Goal: Task Accomplishment & Management: Manage account settings

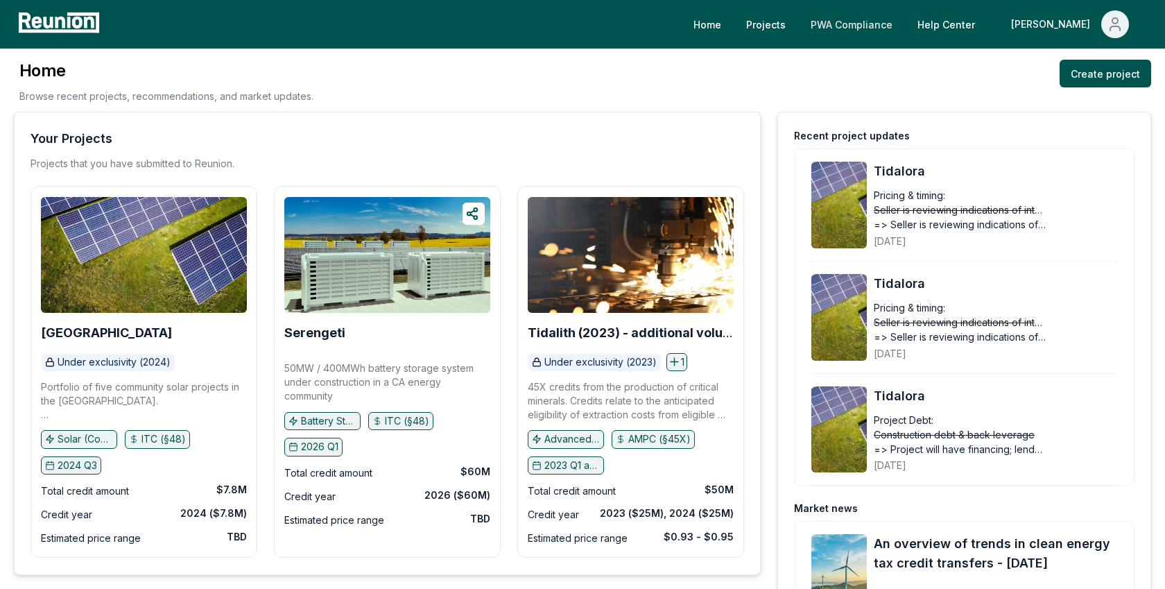
click at [901, 12] on link "PWA Compliance" at bounding box center [851, 24] width 104 height 28
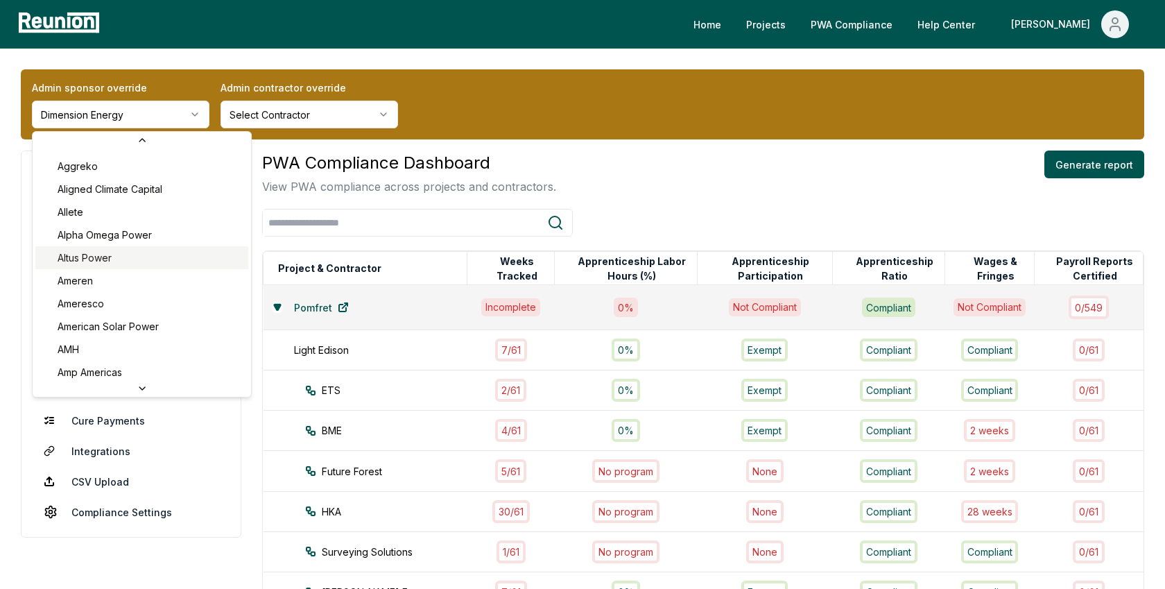
scroll to position [146, 0]
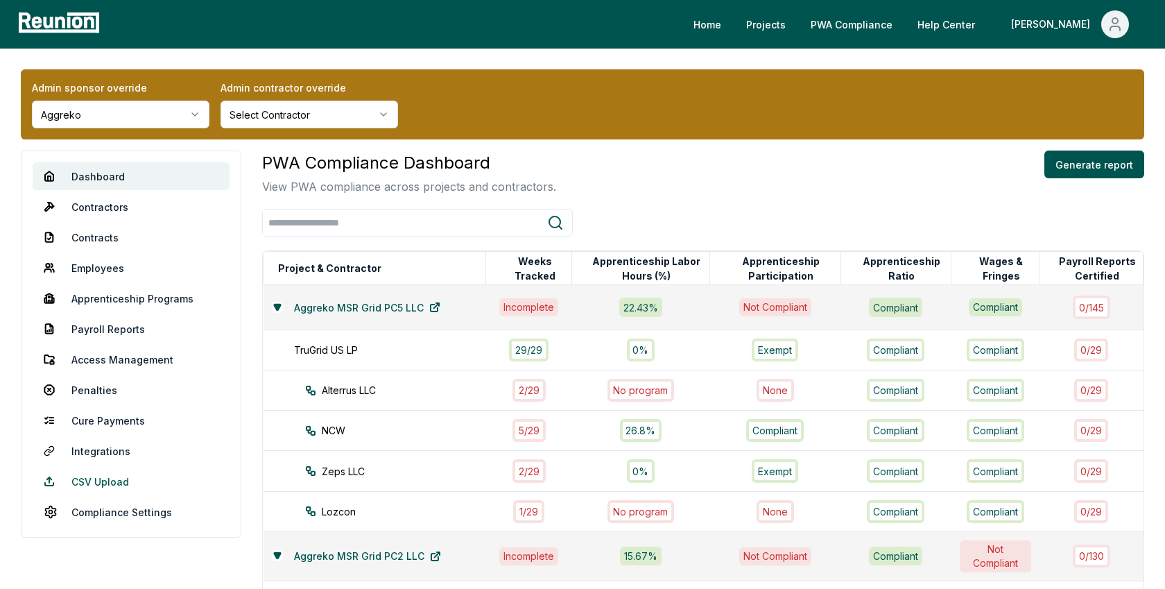
click at [101, 475] on link "CSV Upload" at bounding box center [131, 481] width 197 height 28
click at [108, 485] on link "CSV Upload" at bounding box center [131, 481] width 197 height 28
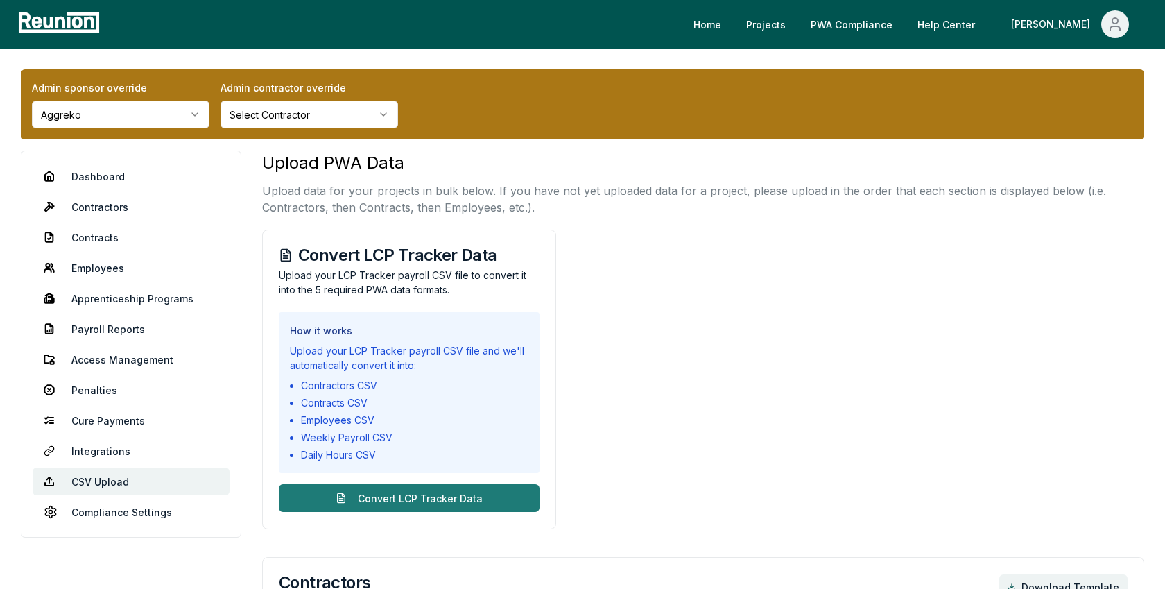
click at [481, 494] on button "Convert LCP Tracker Data" at bounding box center [409, 498] width 261 height 28
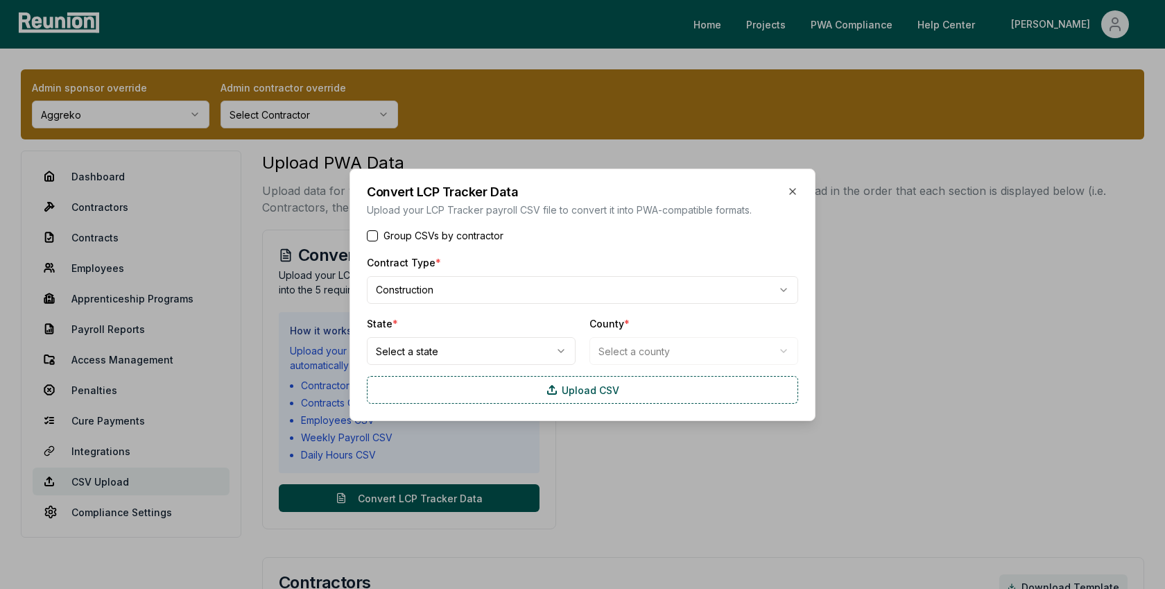
click at [373, 232] on button "Group CSVs by contractor" at bounding box center [372, 234] width 11 height 11
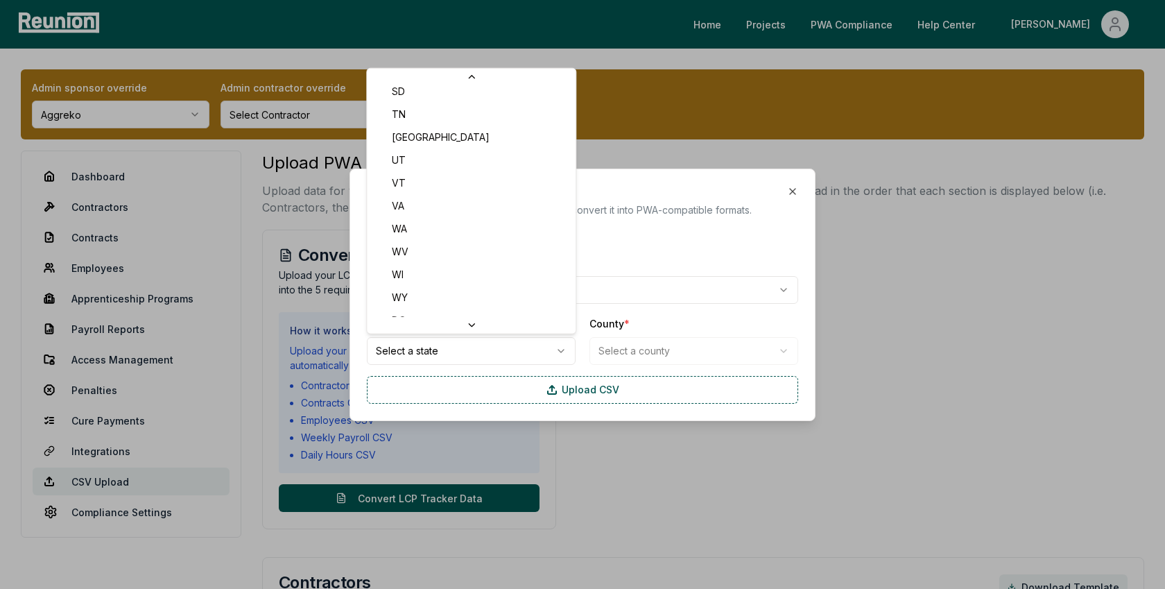
scroll to position [930, 0]
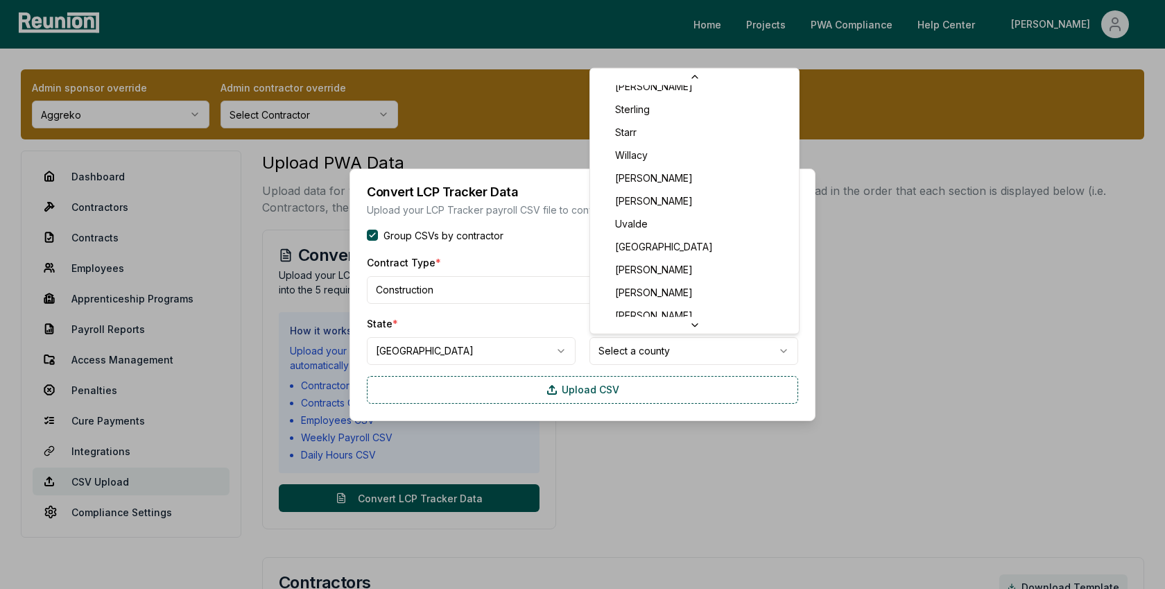
scroll to position [2407, 0]
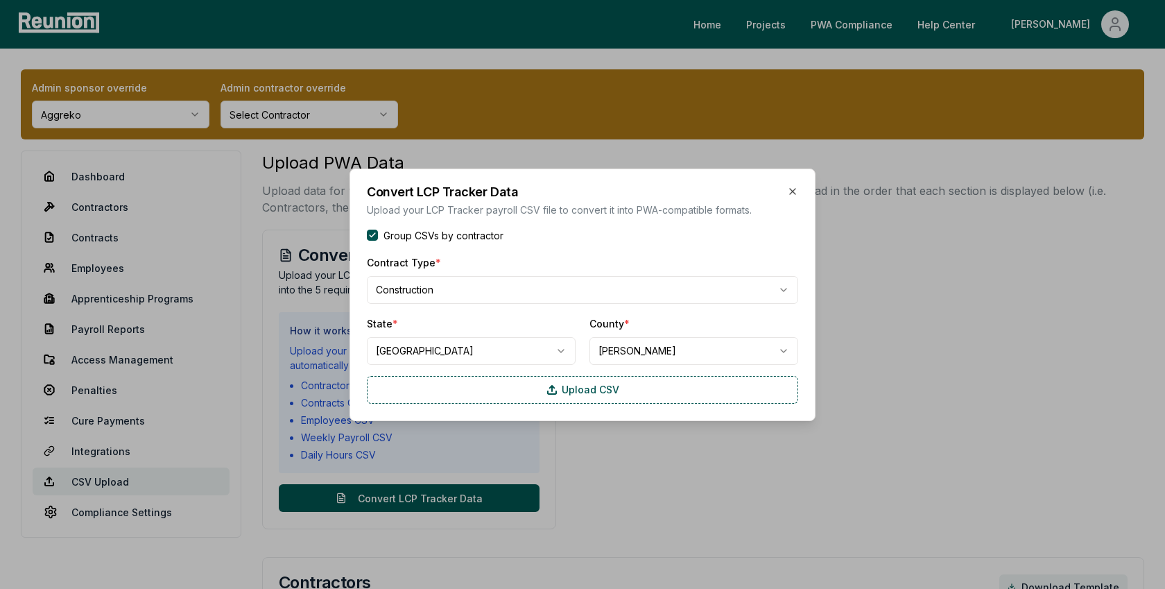
click at [637, 320] on div "County * Cameron" at bounding box center [693, 340] width 209 height 50
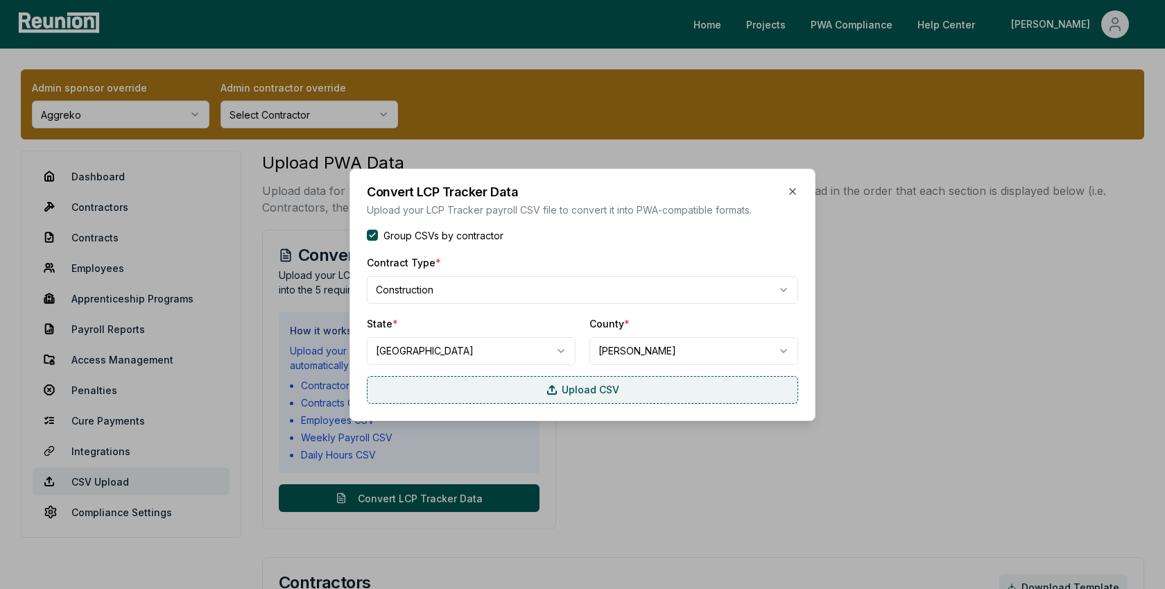
click at [493, 399] on label "Upload CSV" at bounding box center [582, 390] width 431 height 28
click at [0, 0] on input "Upload CSV" at bounding box center [0, 0] width 0 height 0
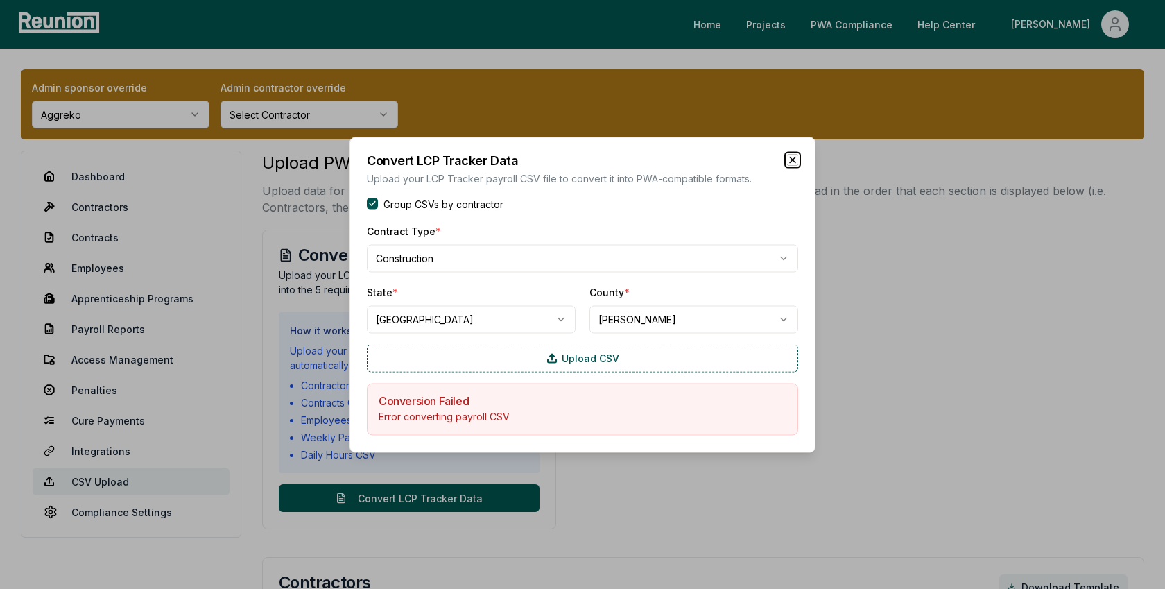
click at [791, 159] on icon "button" at bounding box center [792, 159] width 11 height 11
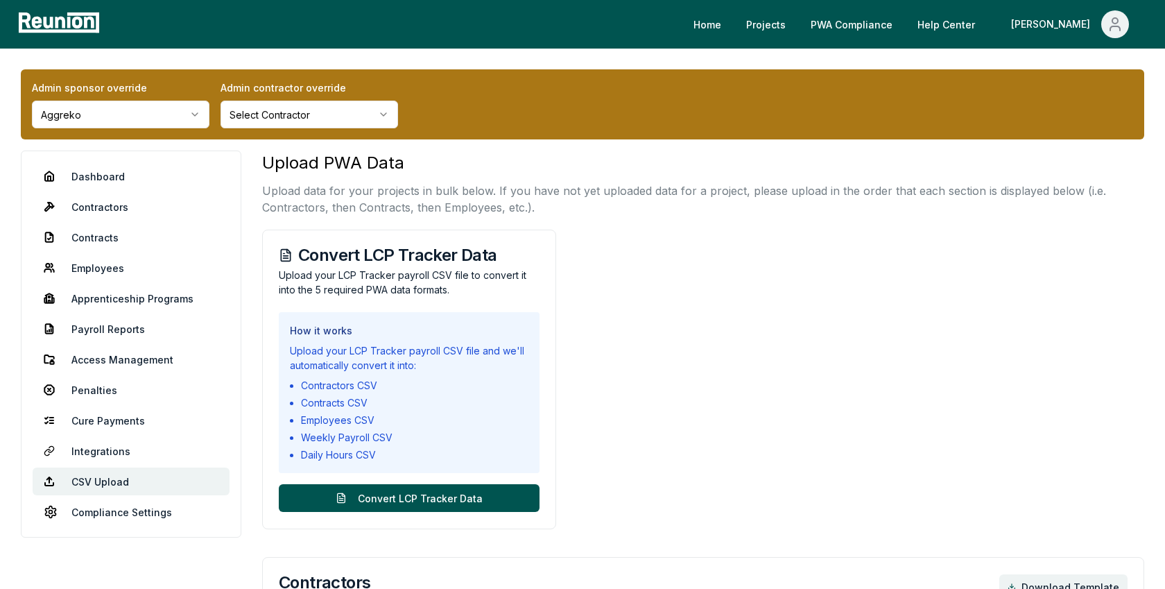
click at [103, 160] on nav "Dashboard Contractors Contracts Employees Apprenticeship Programs Payroll Repor…" at bounding box center [131, 343] width 220 height 387
click at [103, 180] on link "Dashboard" at bounding box center [131, 176] width 197 height 28
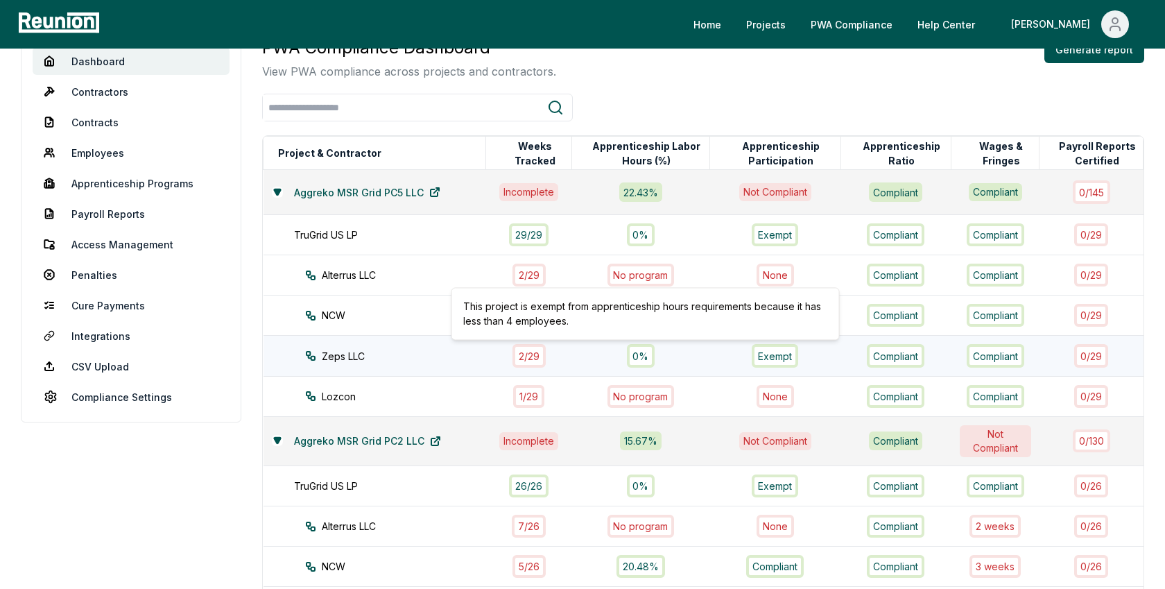
scroll to position [116, 0]
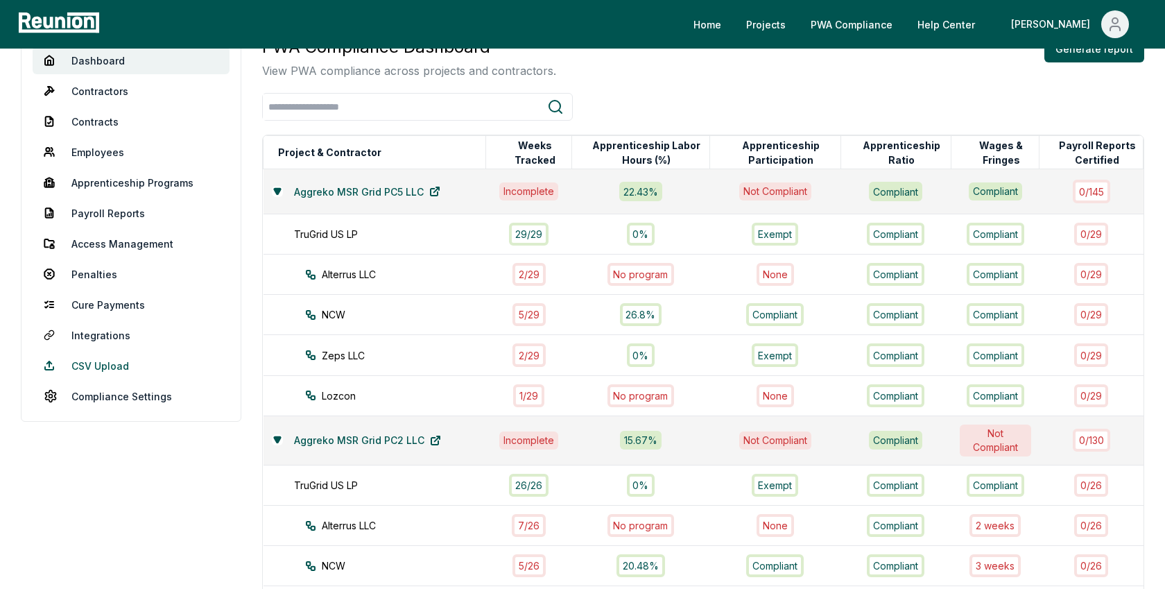
click at [109, 366] on link "CSV Upload" at bounding box center [131, 366] width 197 height 28
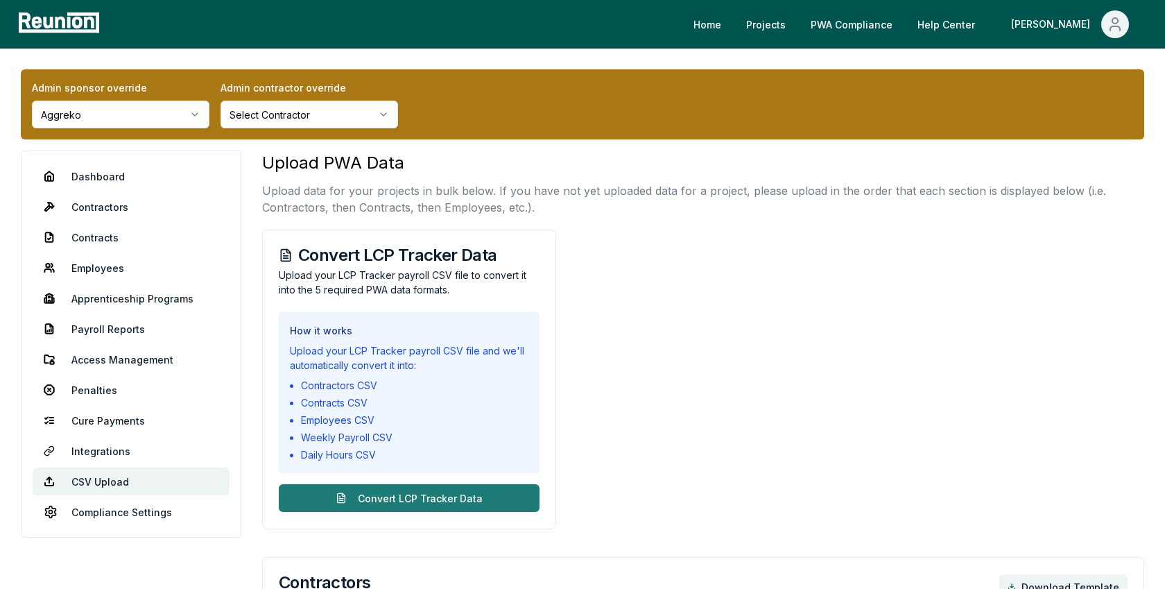
click at [412, 497] on button "Convert LCP Tracker Data" at bounding box center [409, 498] width 261 height 28
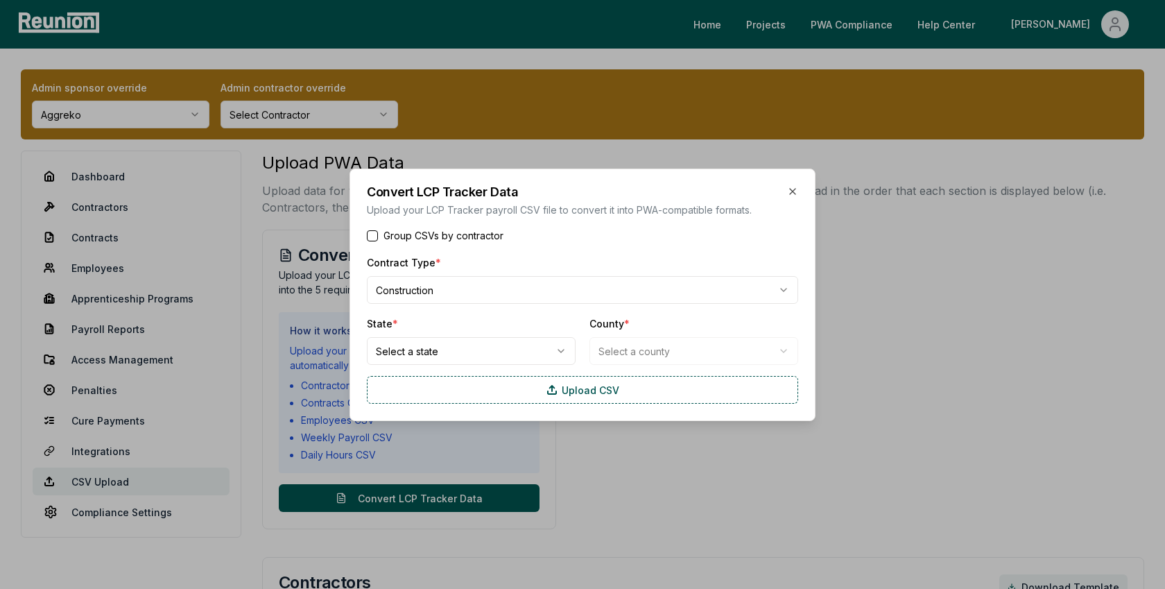
click at [372, 236] on button "Group CSVs by contractor" at bounding box center [372, 234] width 11 height 11
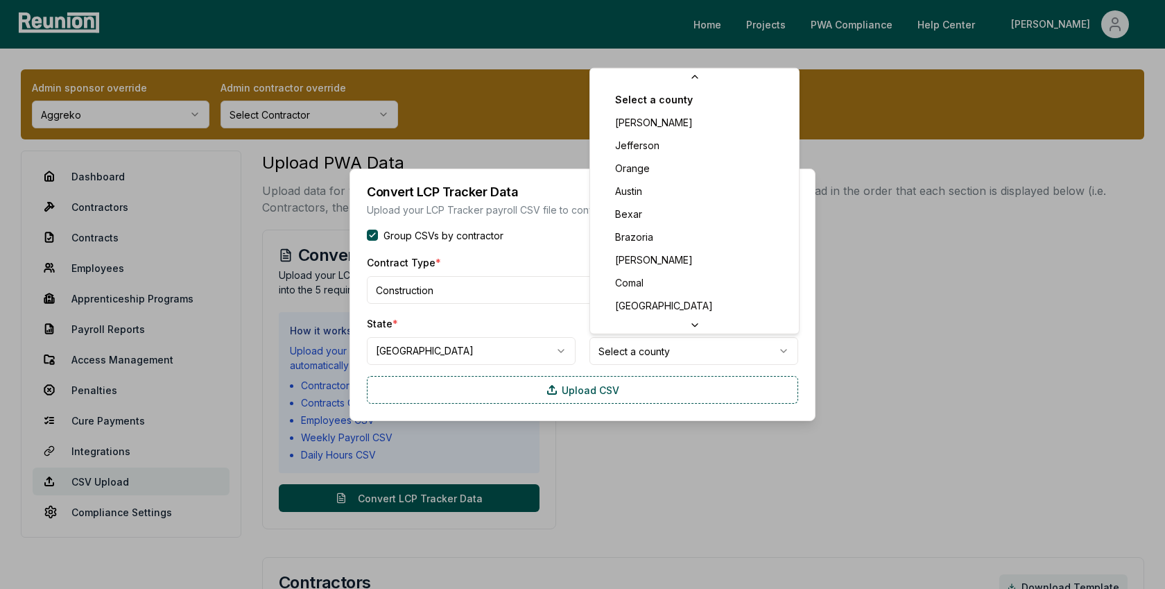
scroll to position [790, 0]
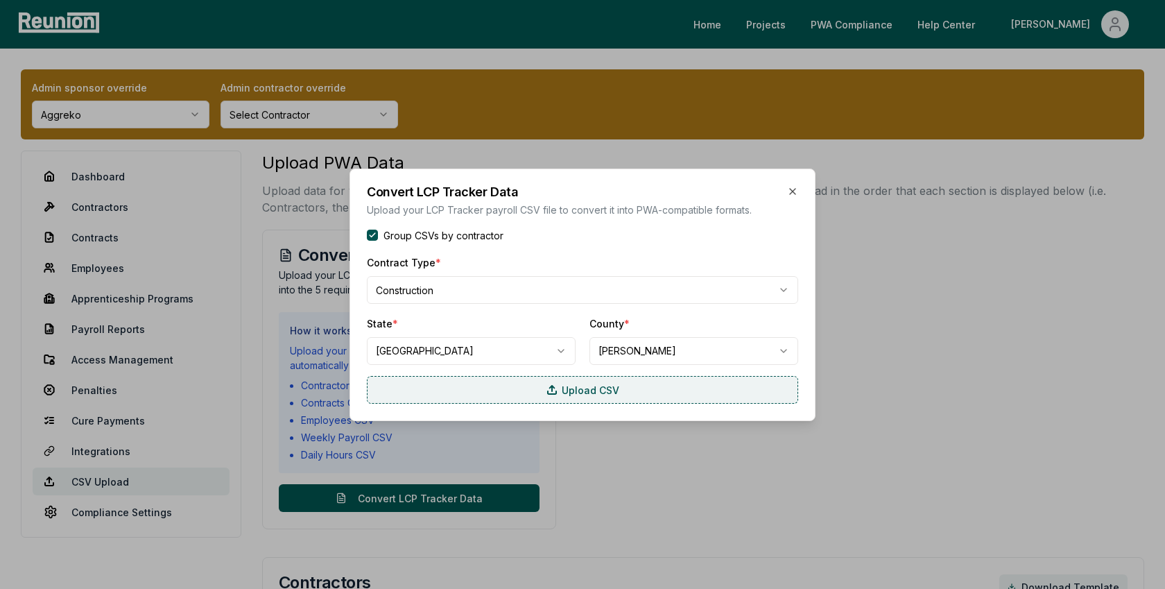
click at [641, 401] on label "Upload CSV" at bounding box center [582, 390] width 431 height 28
click at [0, 0] on input "Upload CSV" at bounding box center [0, 0] width 0 height 0
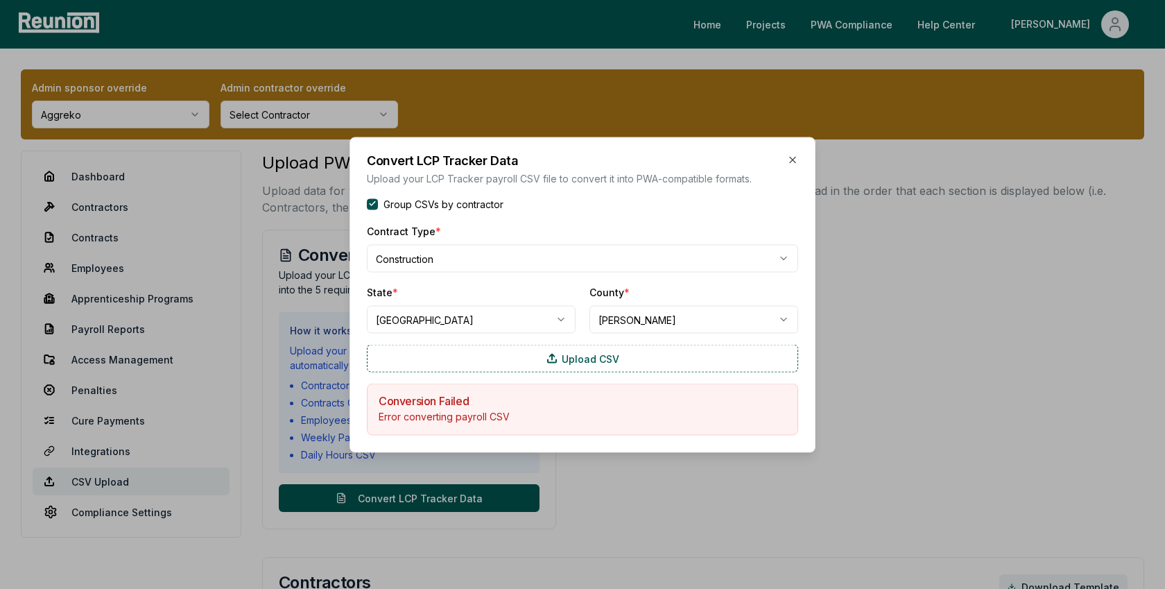
click at [406, 21] on div at bounding box center [582, 294] width 1165 height 589
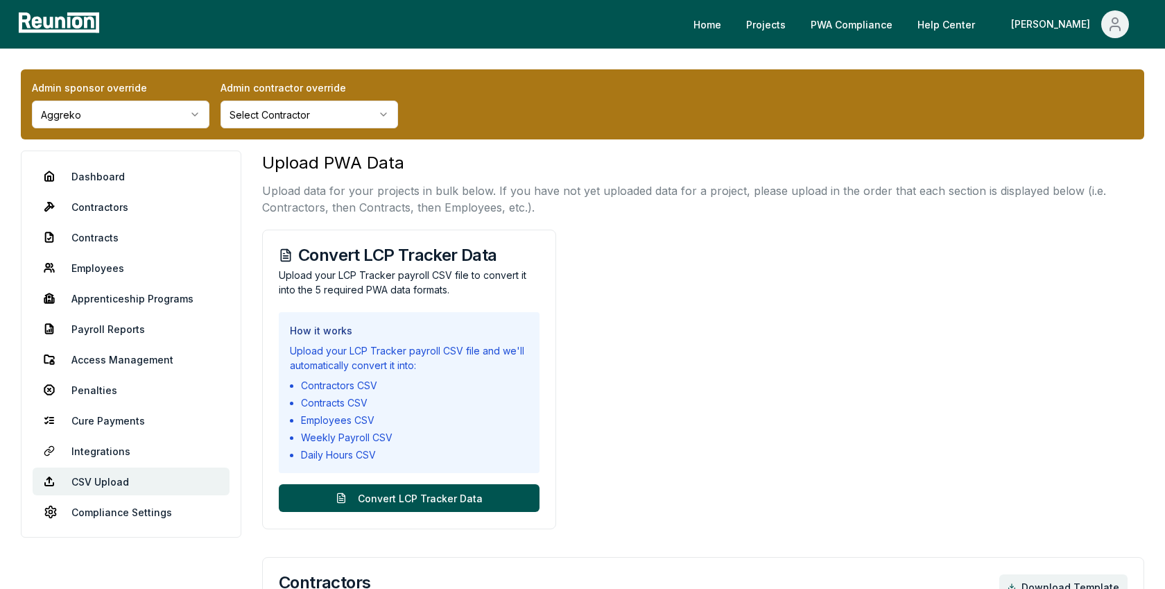
click at [543, 204] on p "Upload data for your projects in bulk below. If you have not yet uploaded data …" at bounding box center [703, 198] width 882 height 33
click at [408, 497] on button "Convert LCP Tracker Data" at bounding box center [409, 498] width 261 height 28
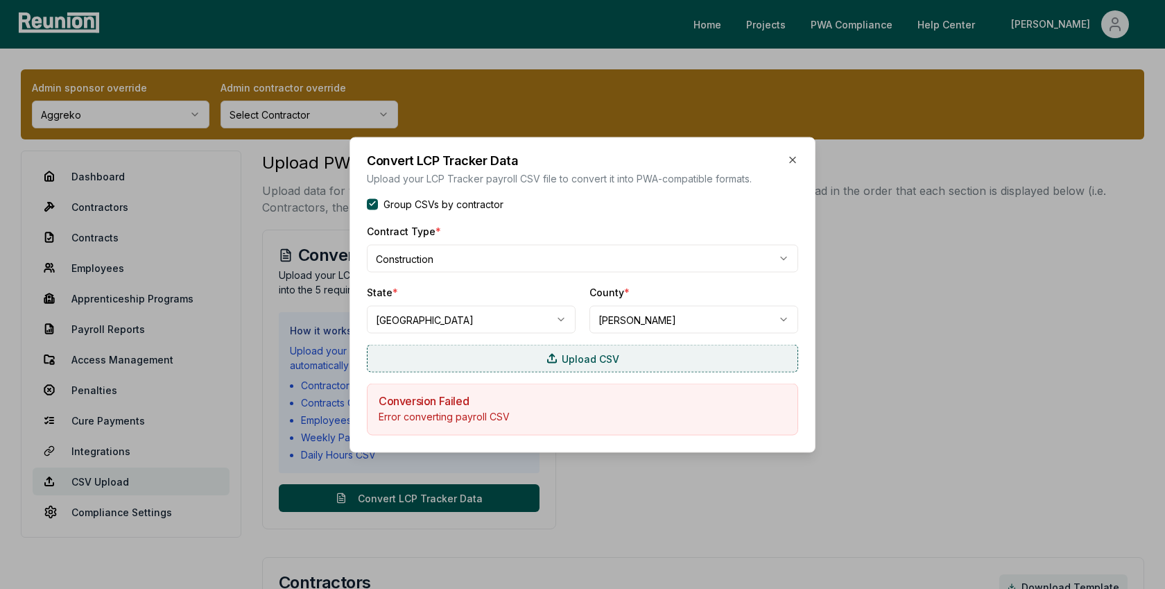
click at [506, 358] on label "Upload CSV" at bounding box center [582, 358] width 431 height 28
click at [0, 0] on input "Upload CSV" at bounding box center [0, 0] width 0 height 0
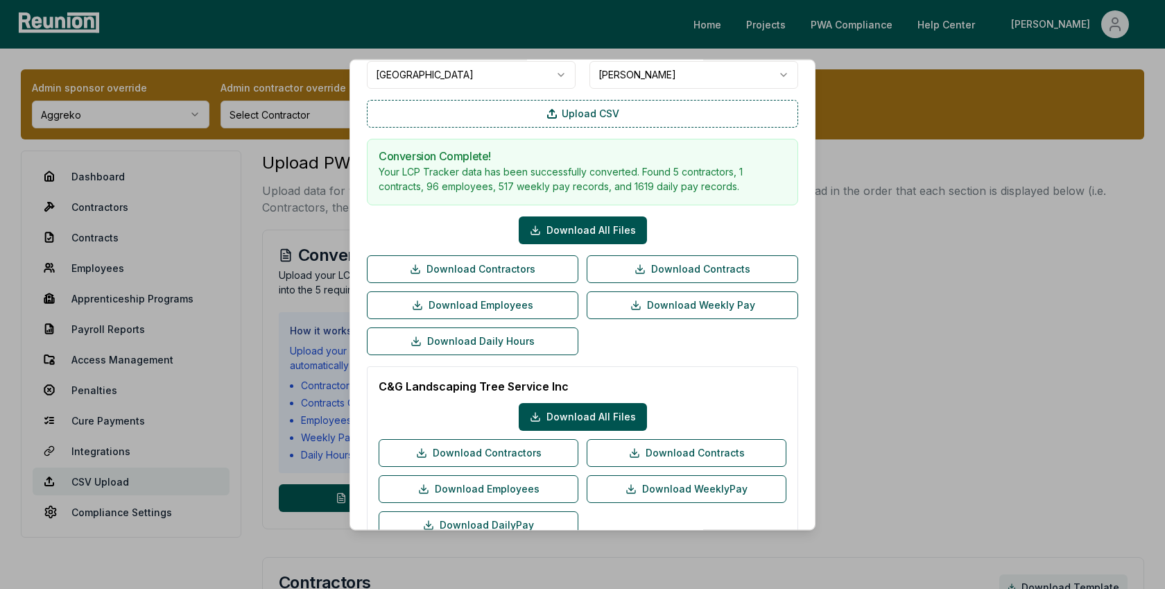
scroll to position [164, 0]
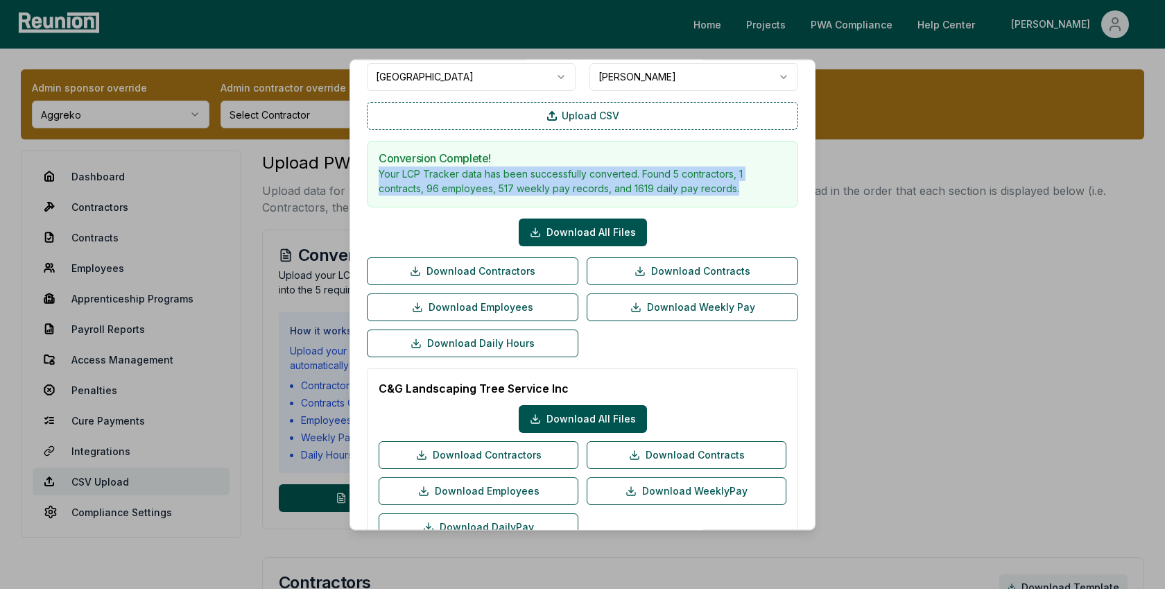
drag, startPoint x: 737, startPoint y: 184, endPoint x: 366, endPoint y: 169, distance: 371.2
click at [367, 169] on div "Conversion Complete! Your LCP Tracker data has been successfully converted. Fou…" at bounding box center [582, 174] width 431 height 67
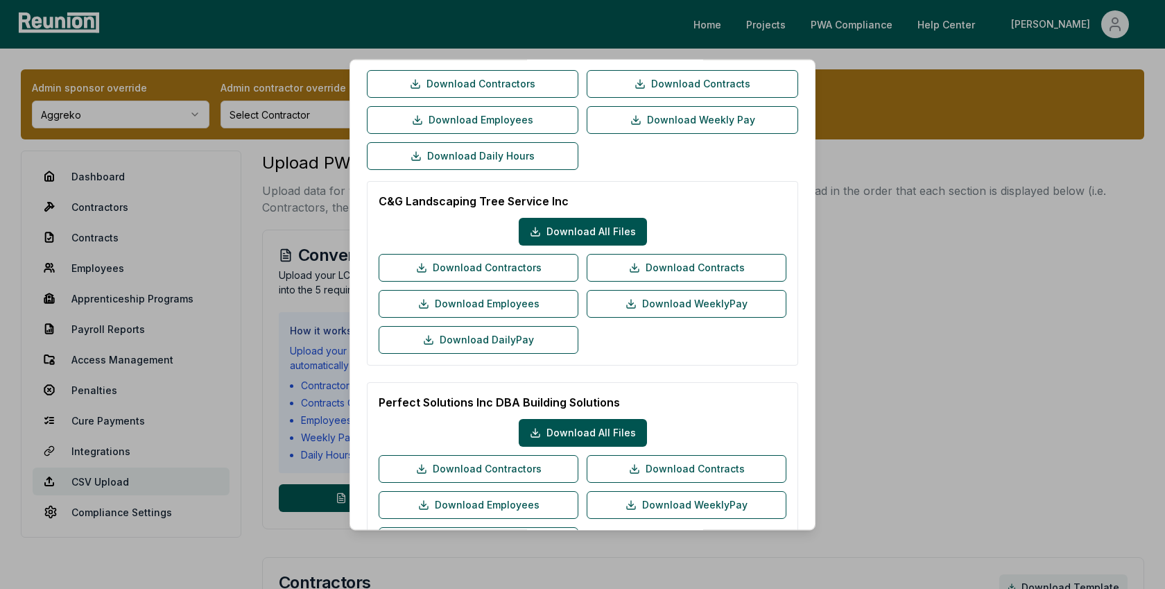
scroll to position [354, 0]
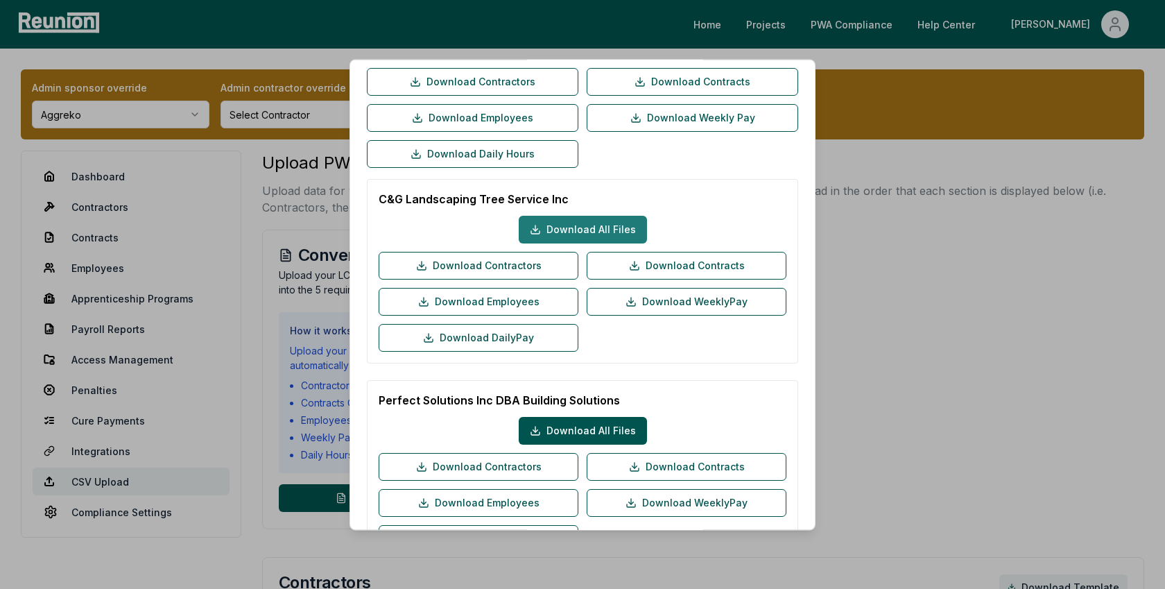
click at [598, 232] on button "Download All Files" at bounding box center [583, 230] width 128 height 28
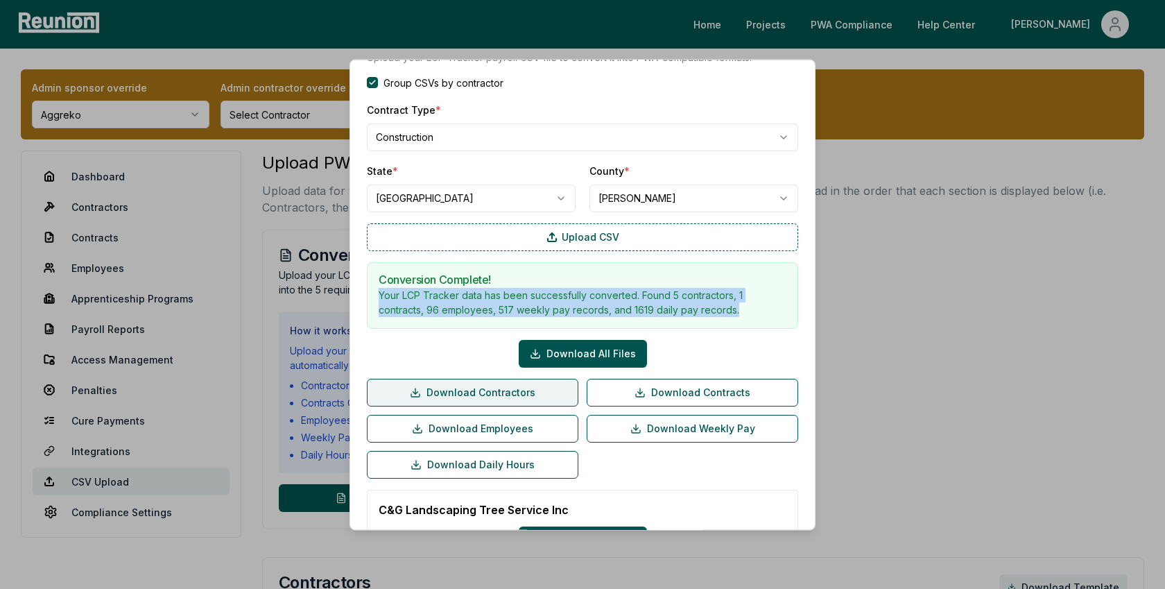
scroll to position [0, 0]
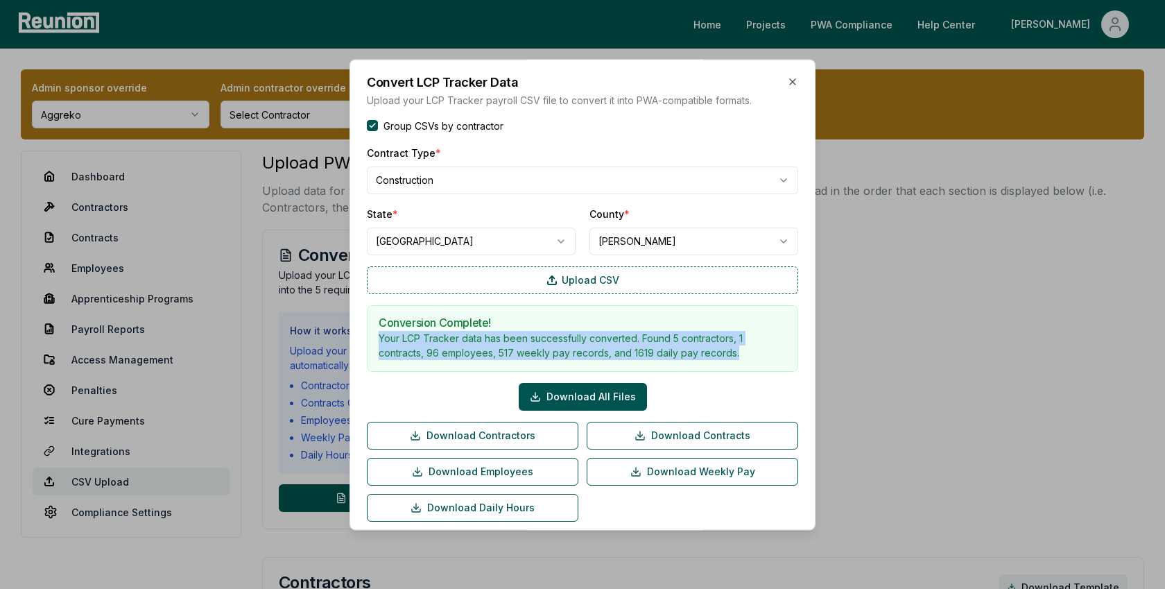
click at [739, 348] on div "Your LCP Tracker data has been successfully converted. Found 5 contractors, 1 c…" at bounding box center [583, 345] width 408 height 29
drag, startPoint x: 741, startPoint y: 349, endPoint x: 374, endPoint y: 324, distance: 368.3
click at [374, 324] on div "Conversion Complete! Your LCP Tracker data has been successfully converted. Fou…" at bounding box center [582, 338] width 431 height 67
click at [721, 359] on div "Conversion Complete! Your LCP Tracker data has been successfully converted. Fou…" at bounding box center [582, 338] width 431 height 67
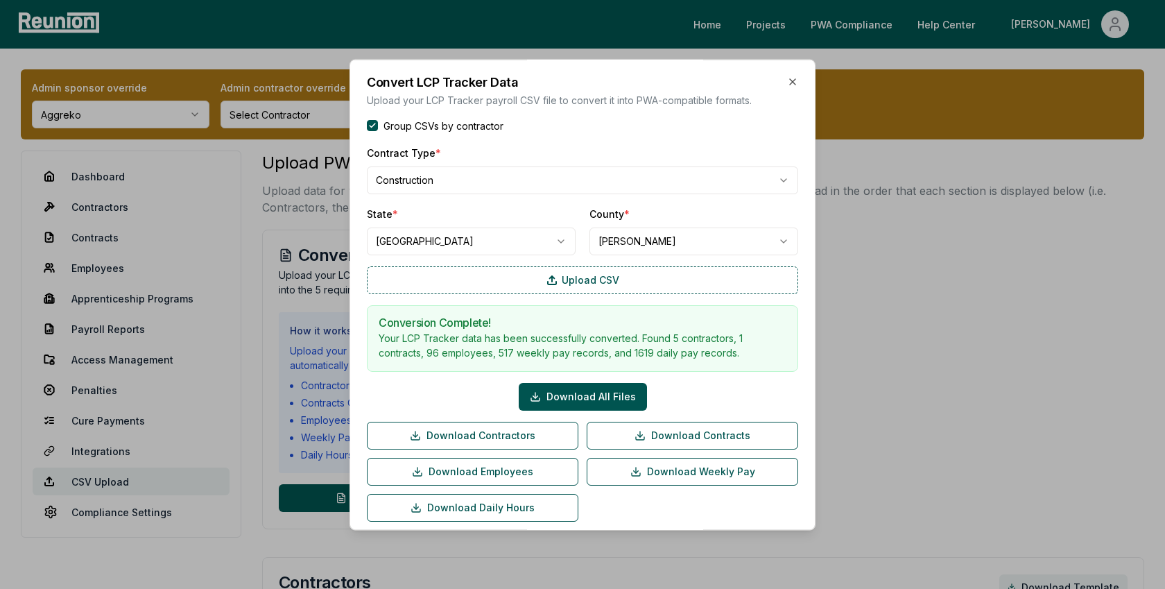
click at [219, 107] on div at bounding box center [582, 294] width 1165 height 589
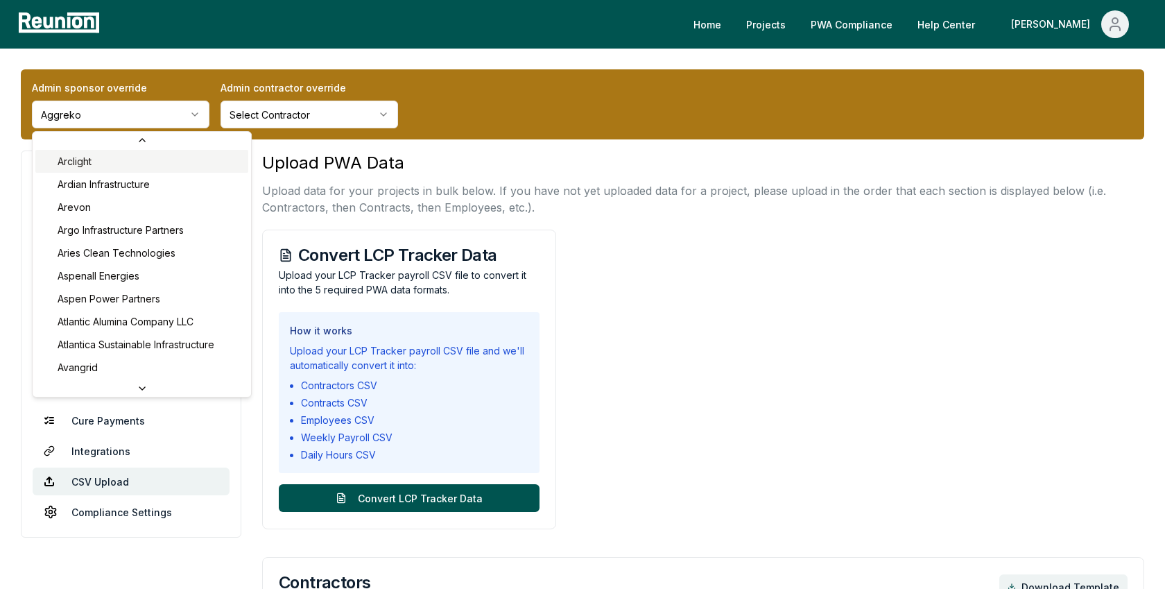
scroll to position [460, 0]
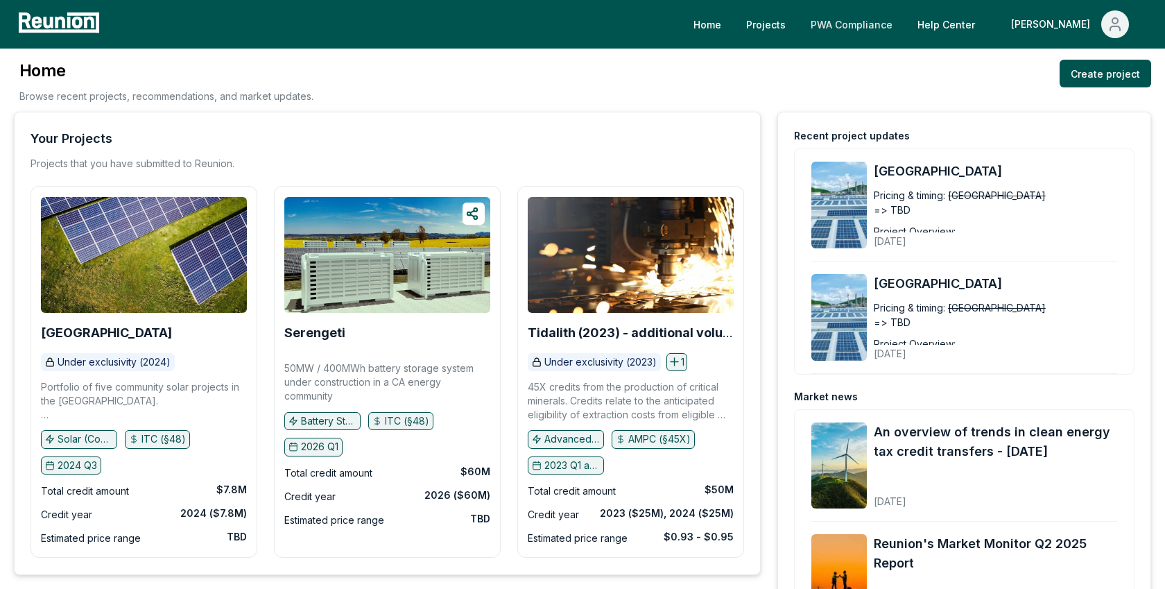
click at [903, 19] on link "PWA Compliance" at bounding box center [851, 24] width 104 height 28
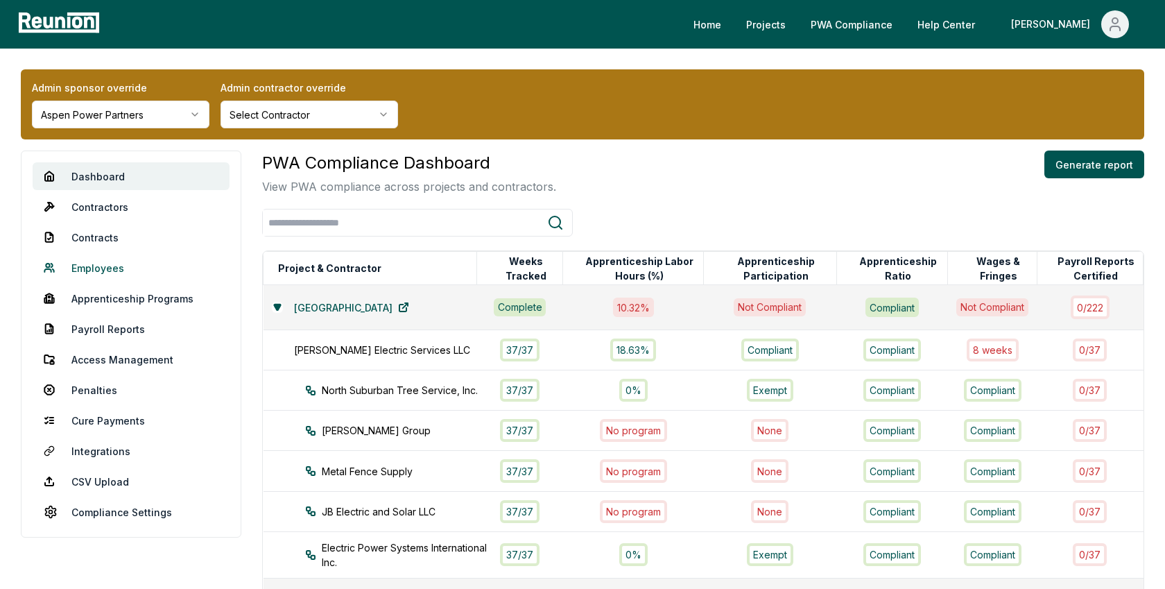
click at [97, 265] on link "Employees" at bounding box center [131, 268] width 197 height 28
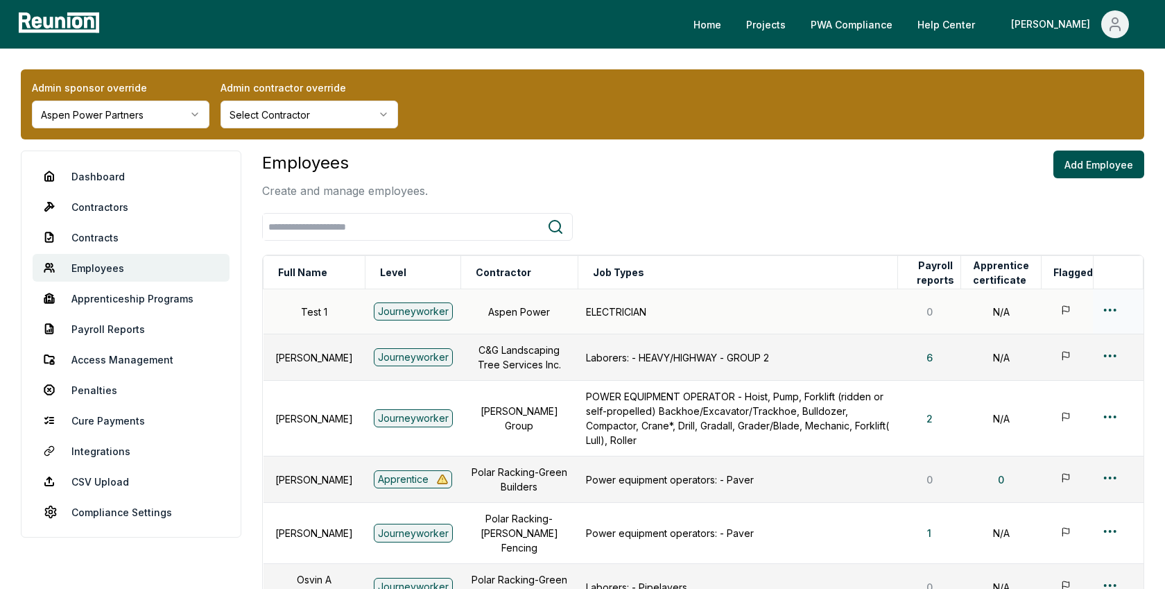
click at [1113, 311] on html "Please visit us on your desktop We're working on making our marketplace mobile-…" at bounding box center [582, 484] width 1165 height 968
click at [1047, 361] on div "Edit" at bounding box center [1087, 363] width 132 height 23
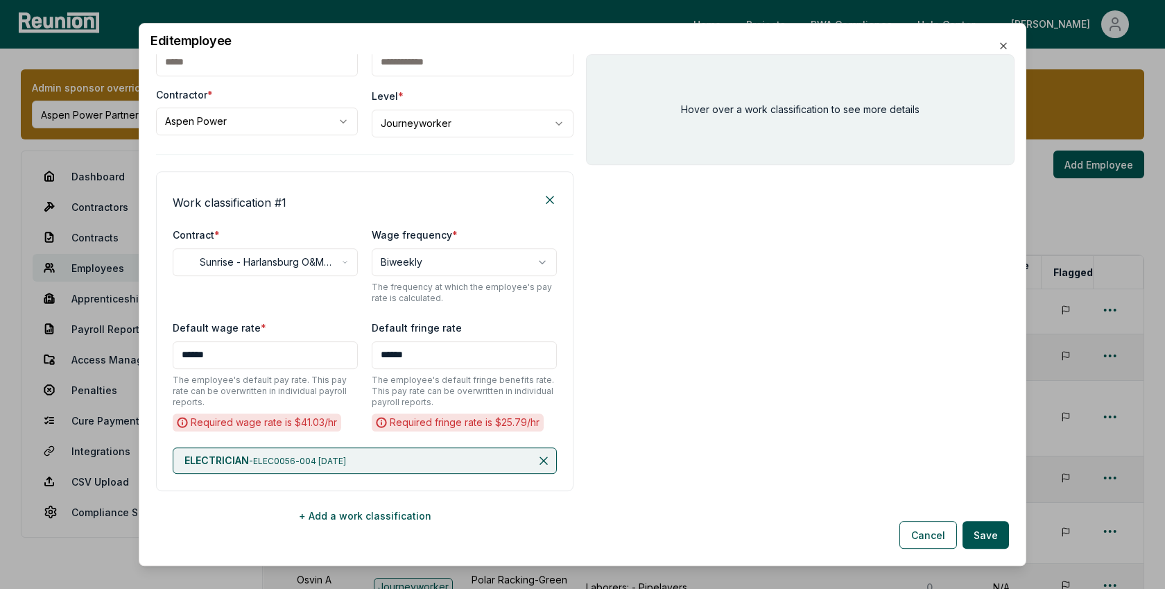
scroll to position [85, 0]
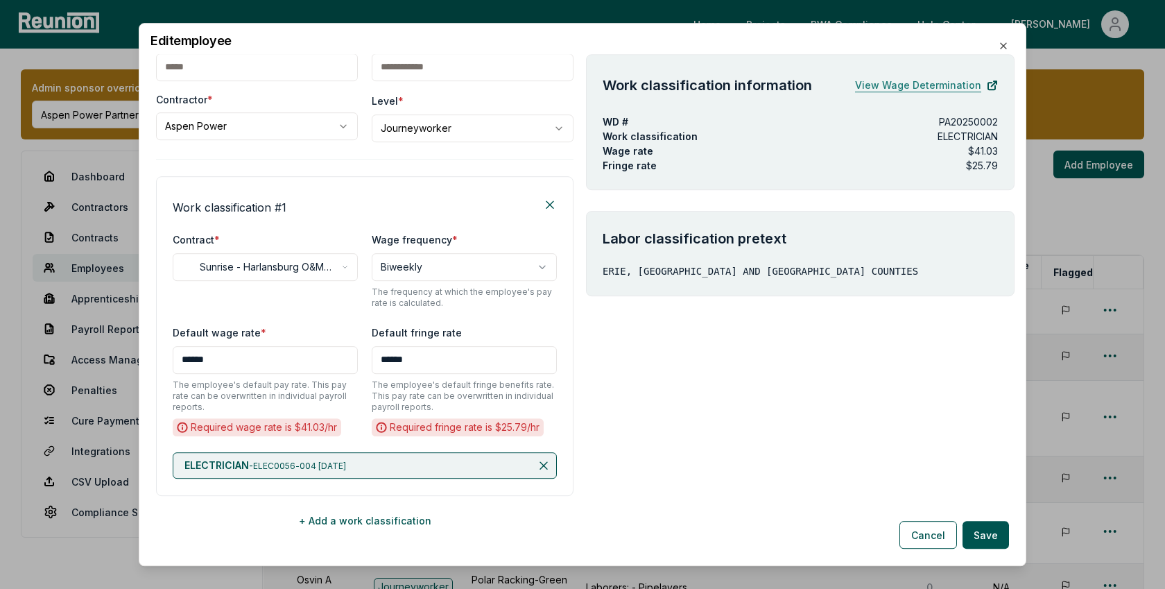
click at [964, 83] on link "View Wage Determination" at bounding box center [926, 85] width 143 height 28
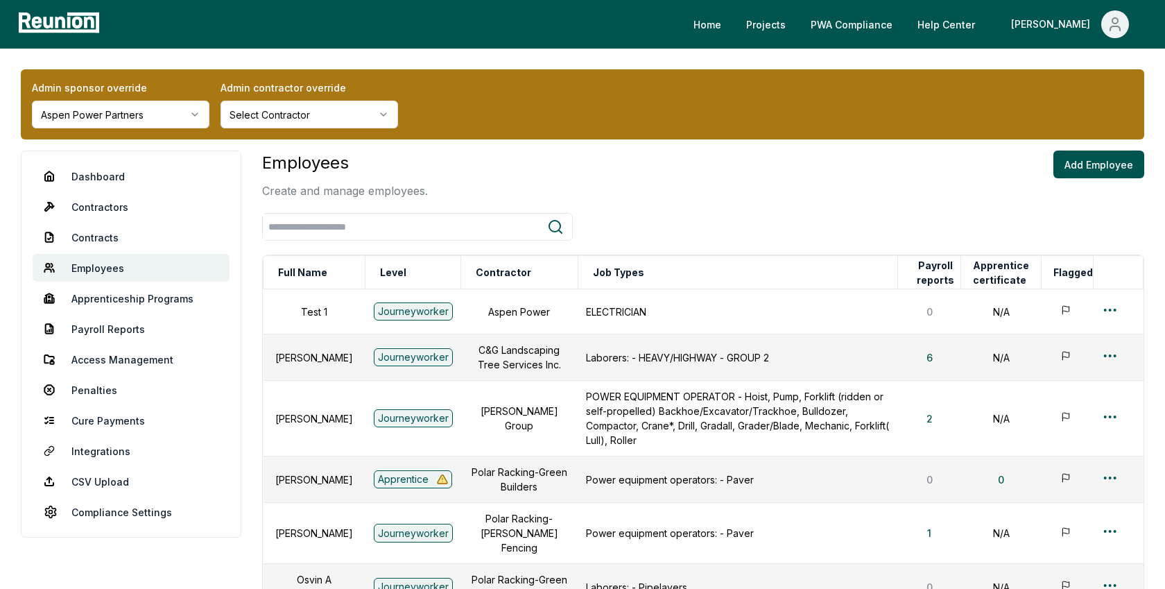
click at [107, 222] on nav "Dashboard Contractors Contracts Employees Apprenticeship Programs Payroll Repor…" at bounding box center [131, 343] width 220 height 387
click at [107, 229] on link "Contracts" at bounding box center [131, 237] width 197 height 28
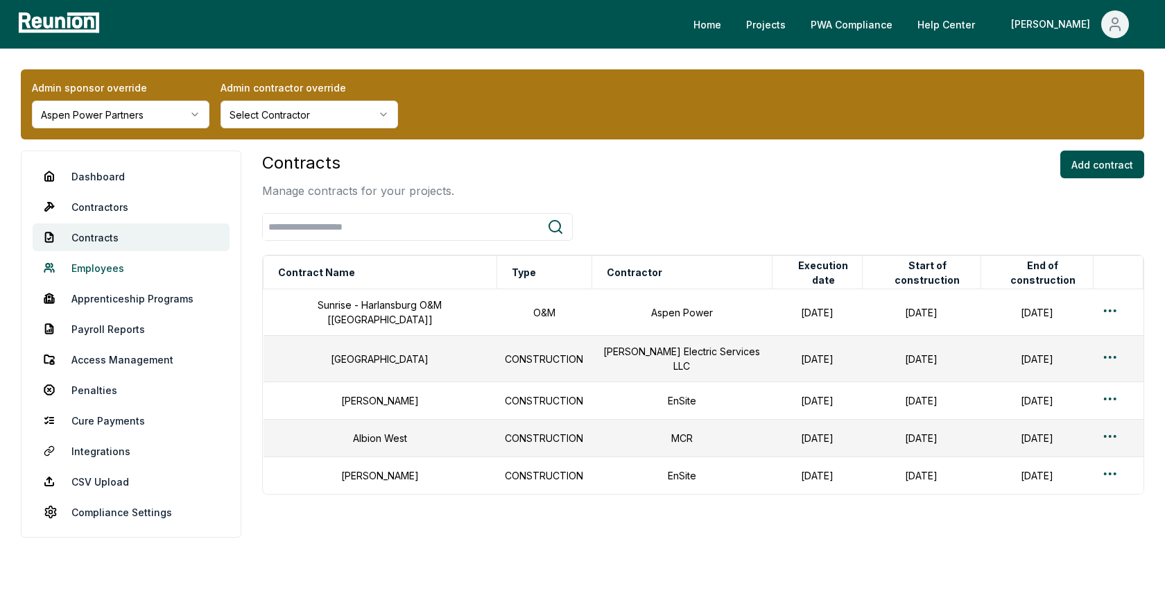
click at [101, 266] on link "Employees" at bounding box center [131, 268] width 197 height 28
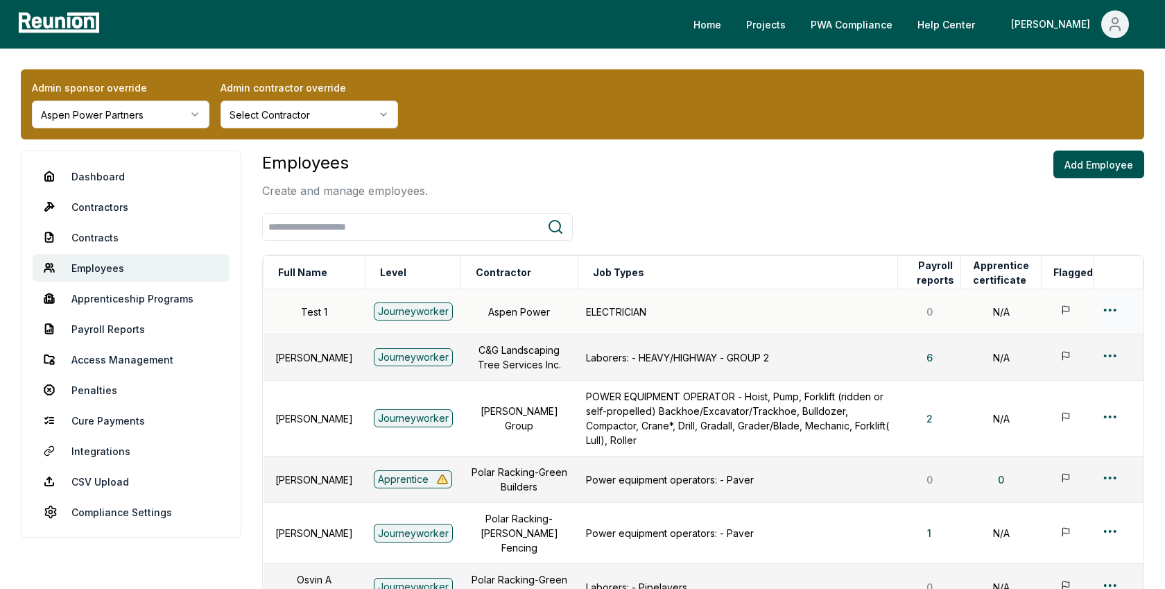
click at [1117, 302] on html "Please visit us on your desktop We're working on making our marketplace mobile-…" at bounding box center [582, 484] width 1165 height 968
click at [1040, 356] on div "Edit" at bounding box center [1087, 363] width 132 height 23
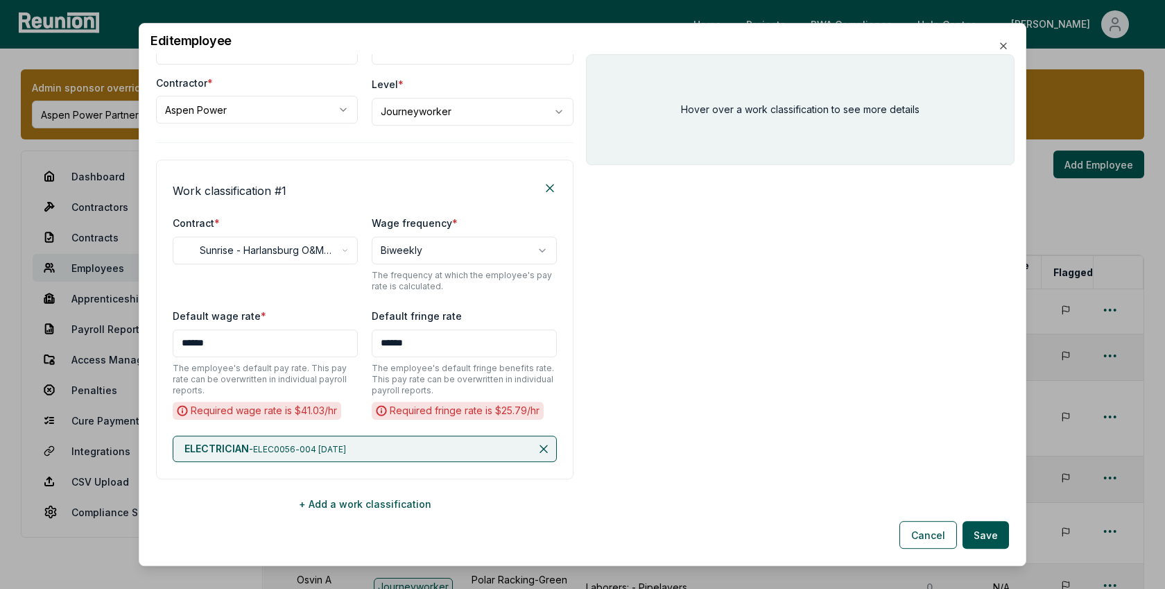
scroll to position [103, 0]
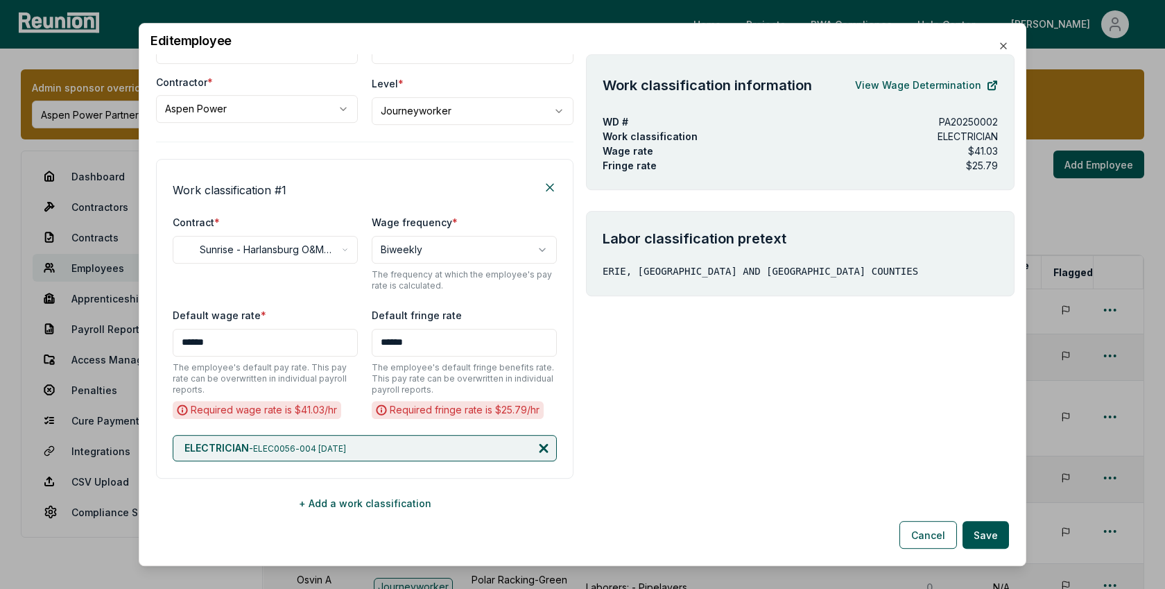
click at [541, 444] on icon at bounding box center [543, 447] width 7 height 7
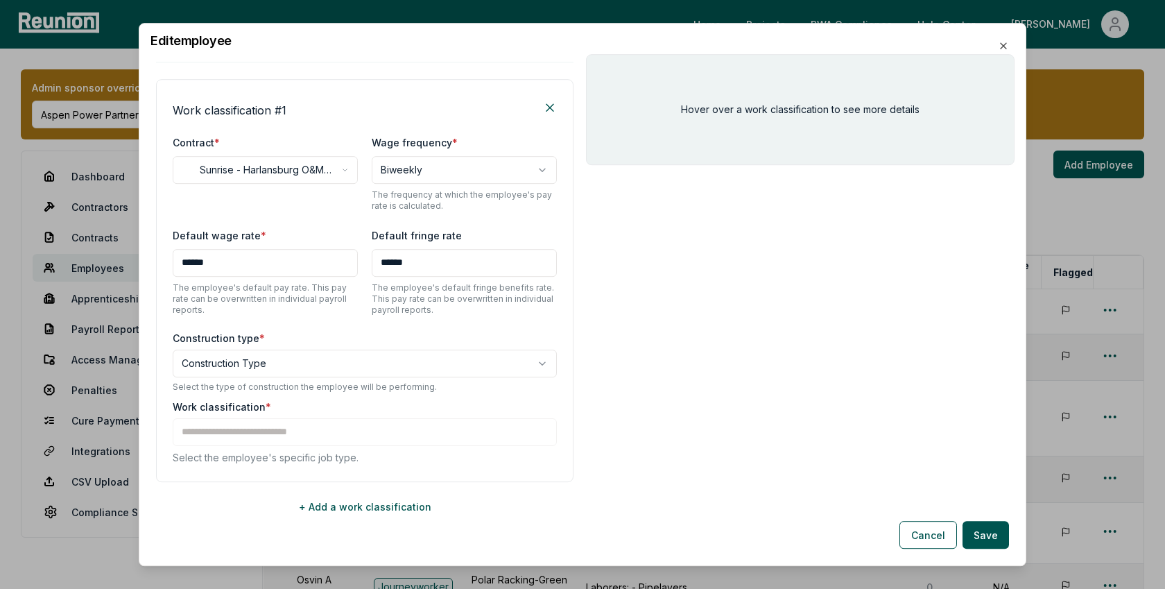
scroll to position [187, 0]
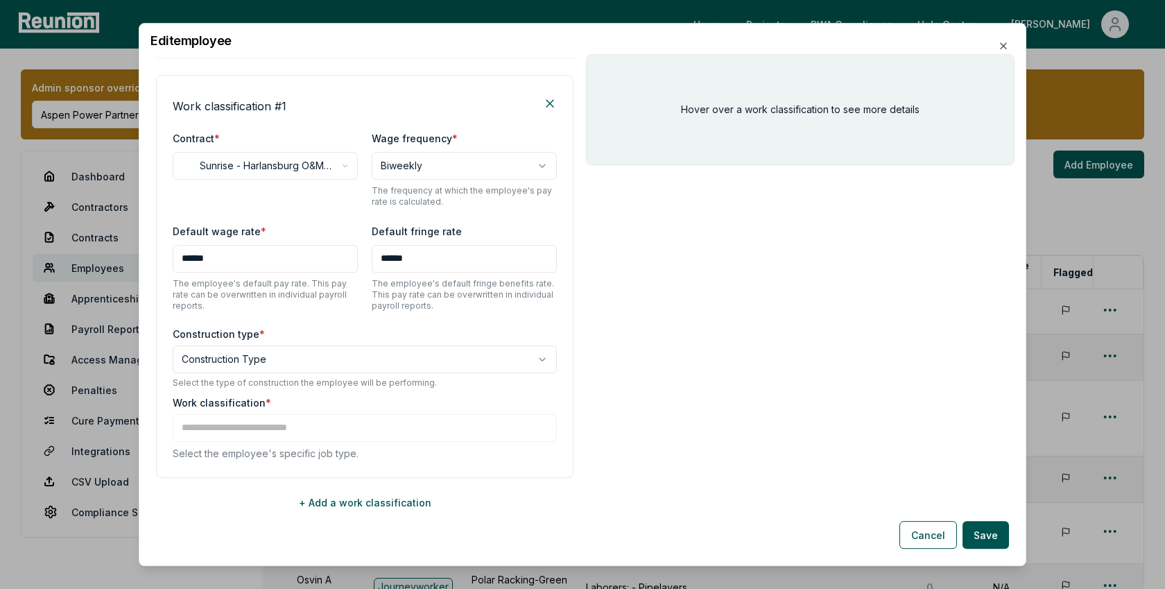
click at [370, 357] on body "Please visit us on your desktop We're working on making our marketplace mobile-…" at bounding box center [582, 484] width 1165 height 968
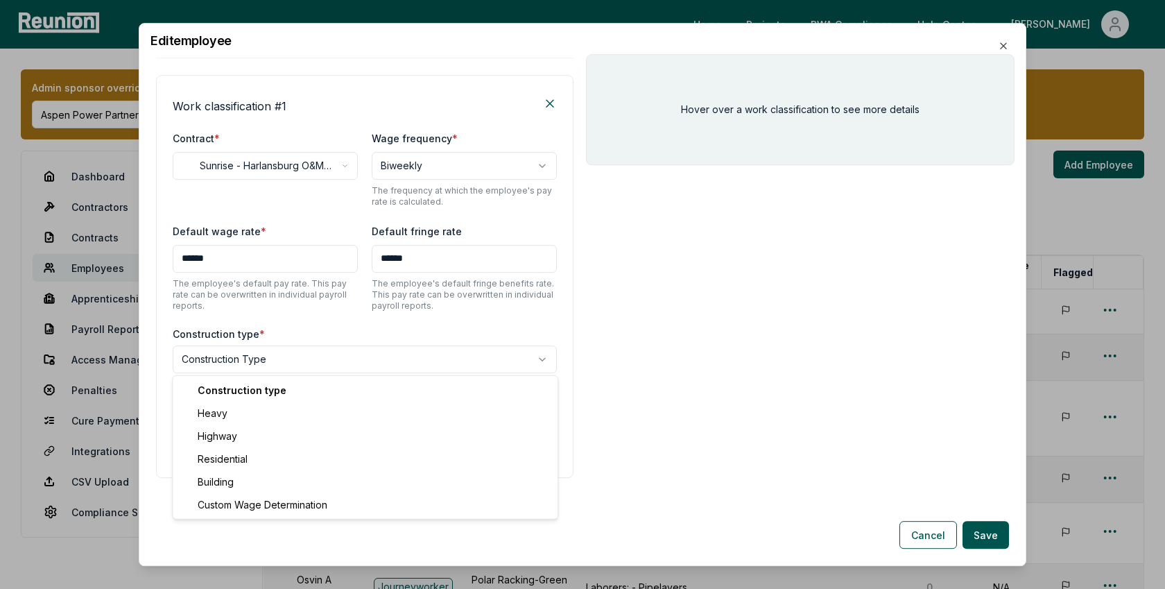
select select "*****"
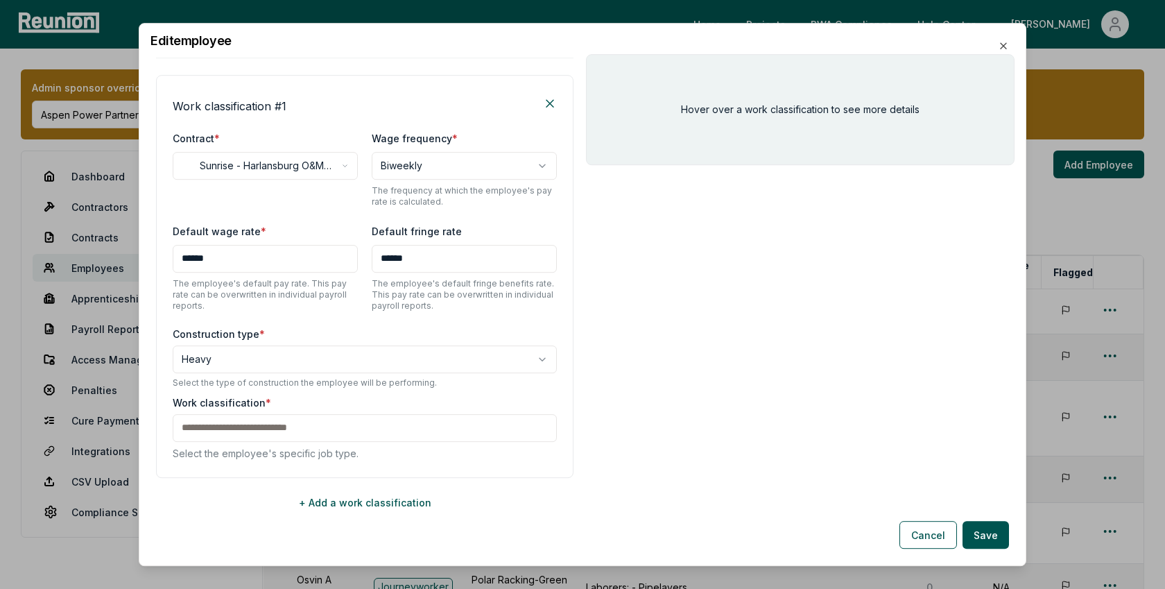
click at [327, 431] on div "Work classification * Select the employee's specific job type." at bounding box center [365, 427] width 384 height 65
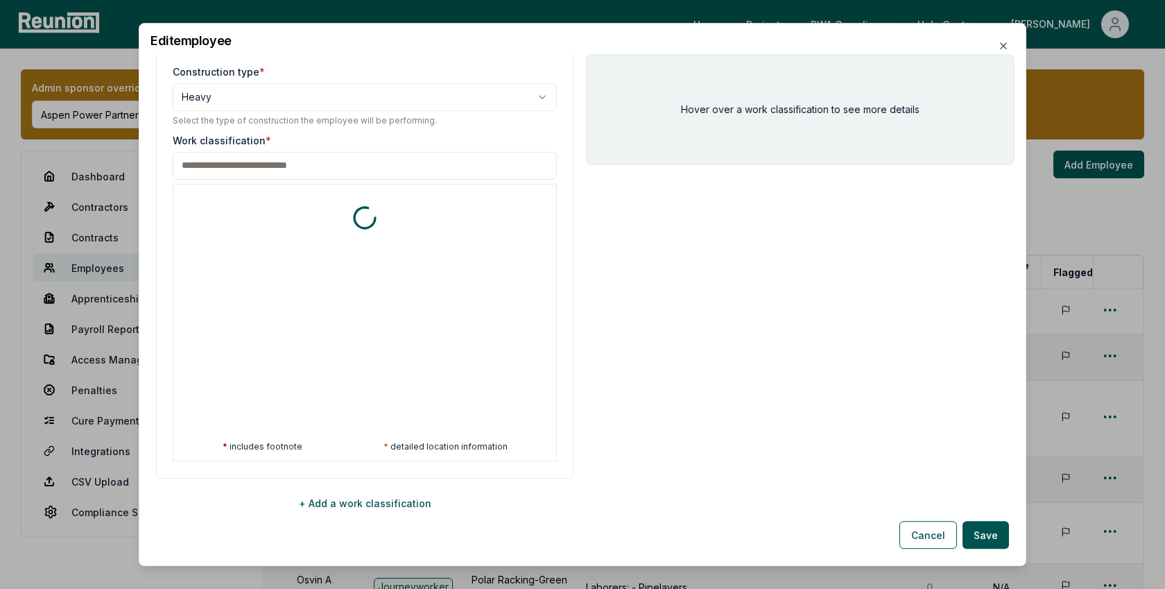
scroll to position [449, 0]
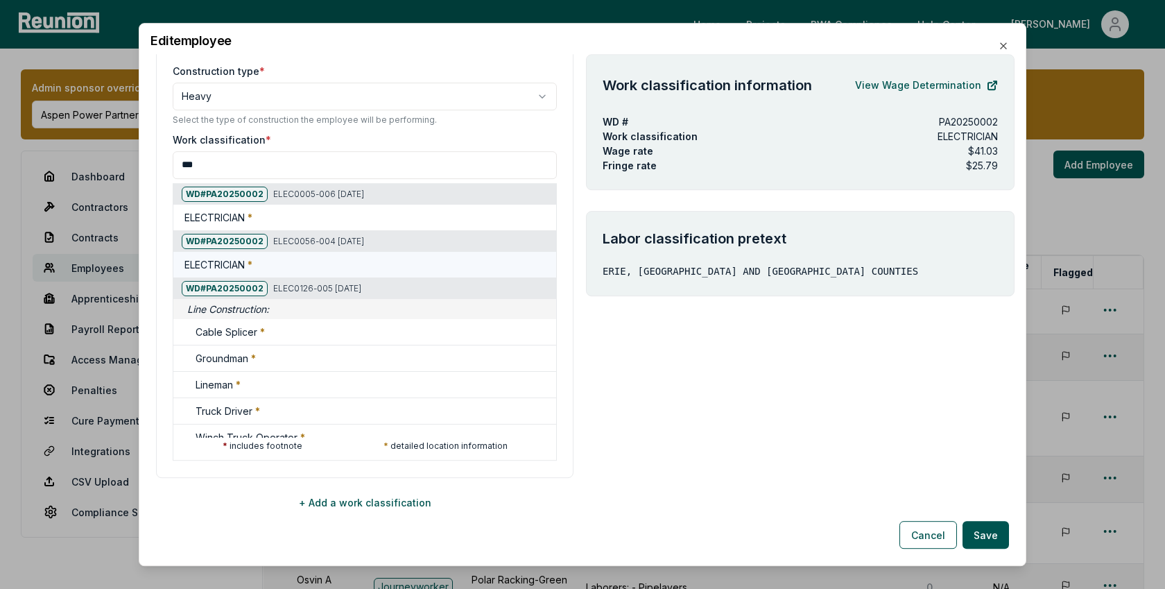
type input "***"
click at [423, 257] on div "ELECTRICIAN *" at bounding box center [367, 264] width 366 height 15
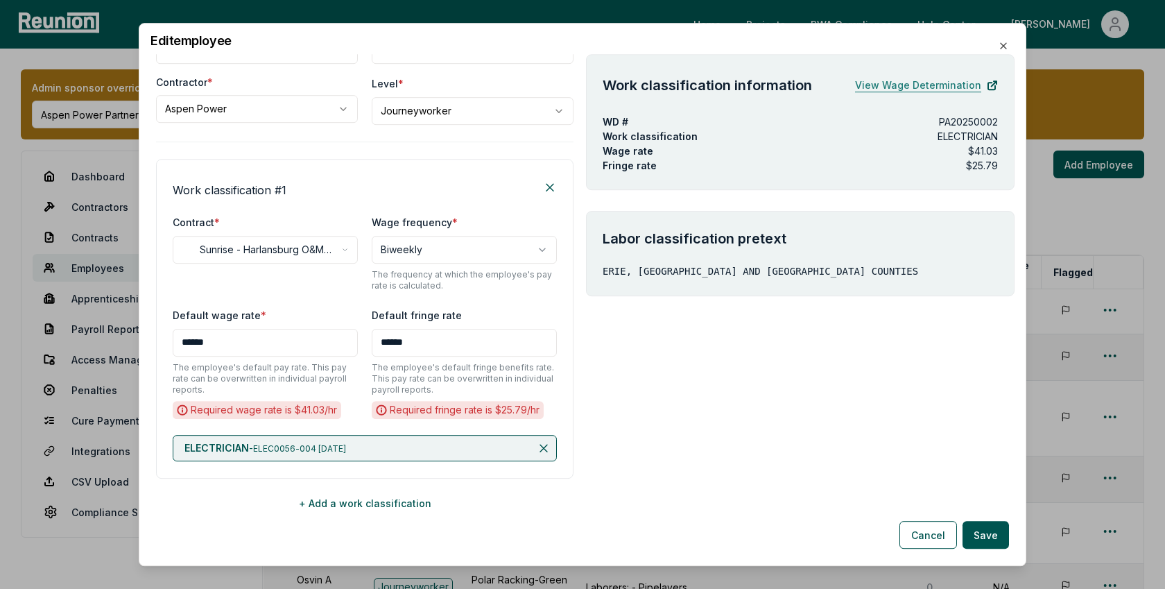
click at [928, 87] on link "View Wage Determination" at bounding box center [926, 85] width 143 height 28
click at [1000, 43] on icon "button" at bounding box center [1003, 46] width 6 height 6
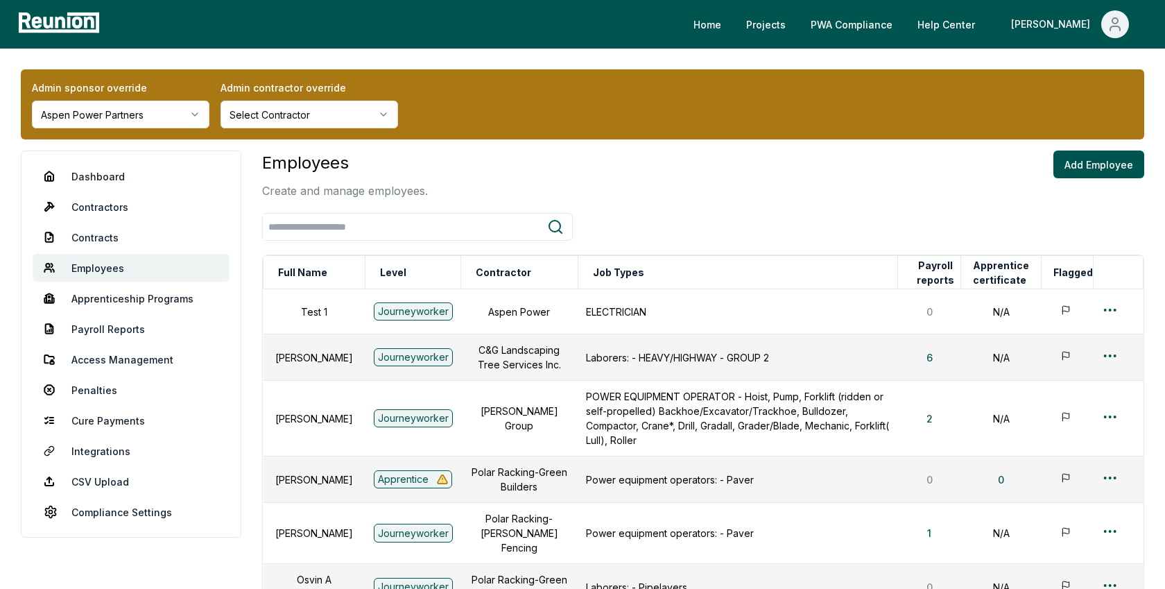
click at [868, 163] on div "Employees Create and manage employees. Add Employee" at bounding box center [703, 174] width 882 height 49
click at [1108, 309] on html "Please visit us on your desktop We're working on making our marketplace mobile-…" at bounding box center [582, 484] width 1165 height 968
click at [1041, 362] on div "Edit" at bounding box center [1087, 363] width 132 height 23
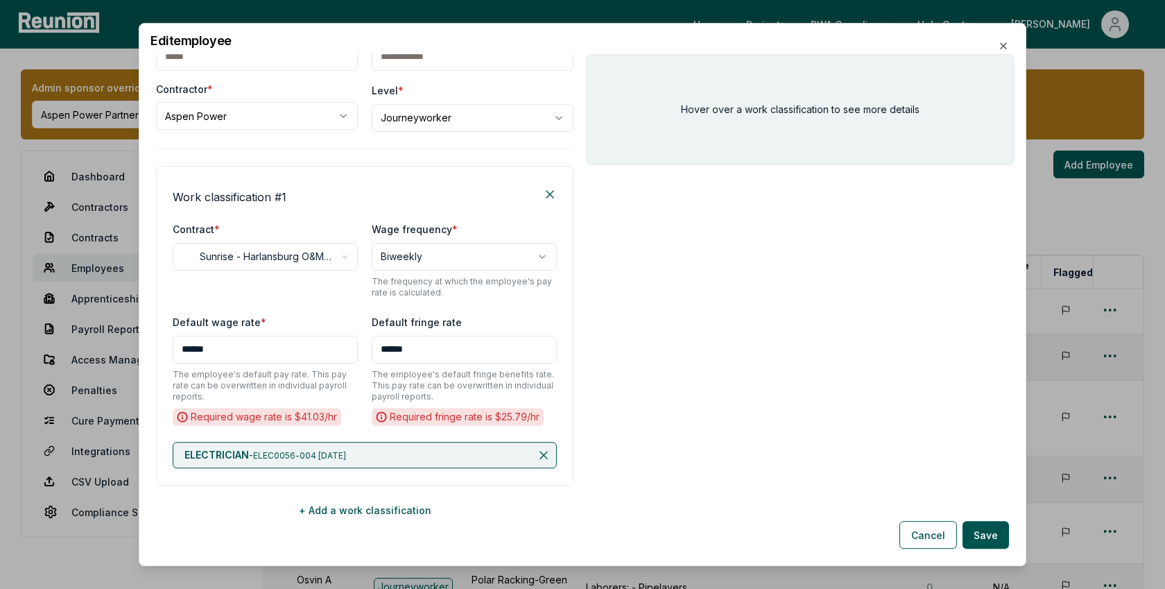
scroll to position [103, 0]
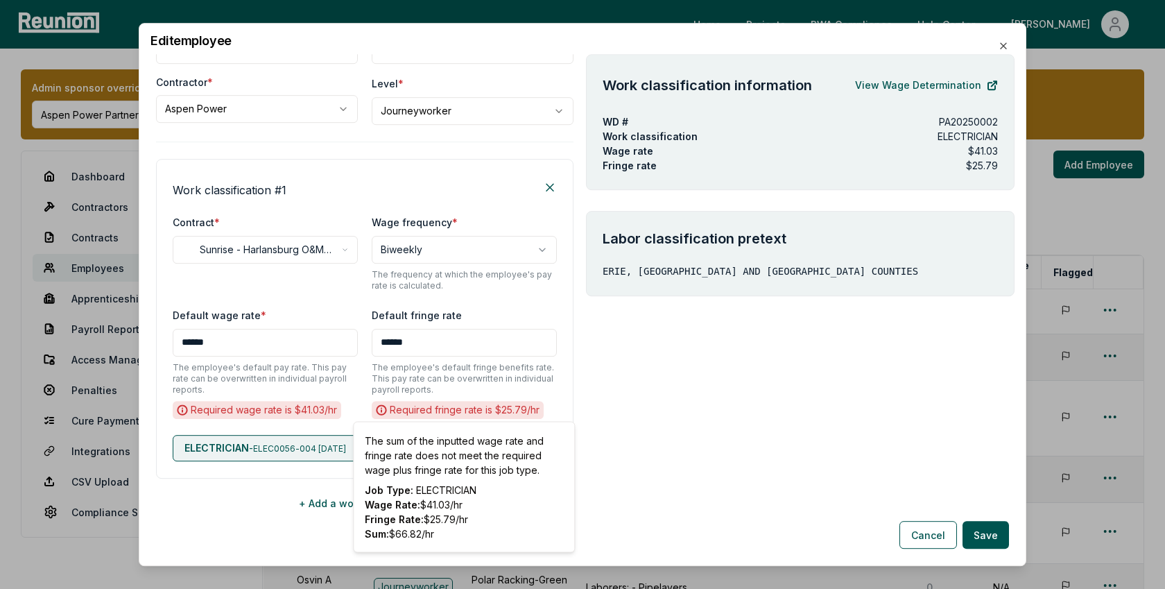
click at [739, 422] on div "Work classification information View Wage Determination WD # PA20250002 Work cl…" at bounding box center [800, 304] width 428 height 501
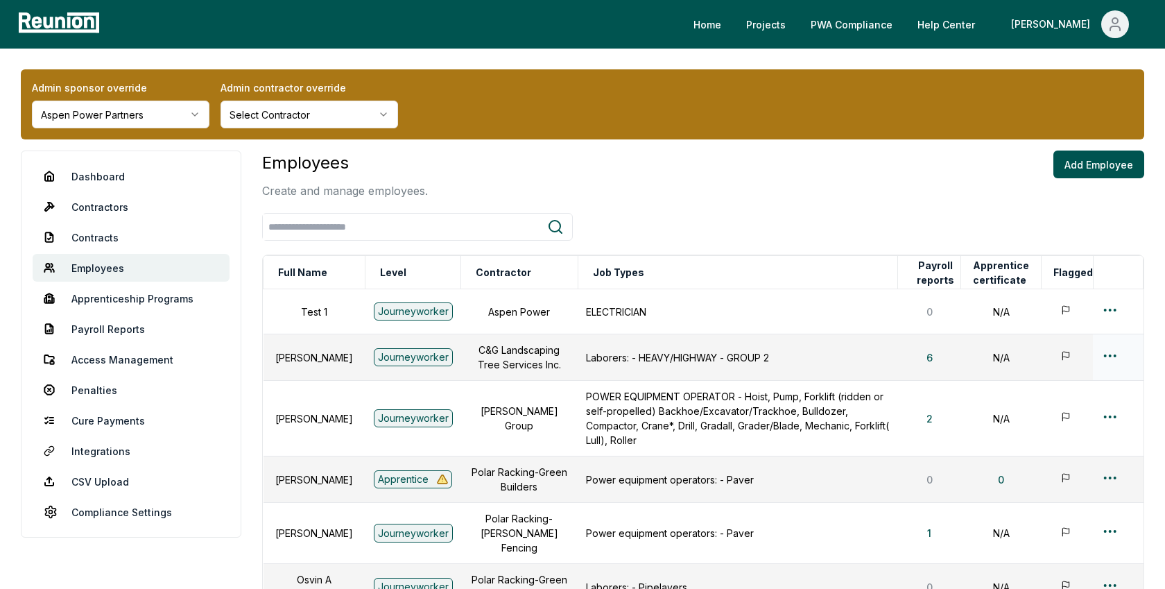
click at [1106, 352] on html "Please visit us on your desktop We're working on making our marketplace mobile-…" at bounding box center [582, 484] width 1165 height 968
click at [1037, 413] on div "Edit" at bounding box center [1087, 409] width 132 height 23
click at [1110, 311] on html "Please visit us on your desktop We're working on making our marketplace mobile-…" at bounding box center [582, 484] width 1165 height 968
click at [1047, 361] on div "Edit" at bounding box center [1087, 363] width 132 height 23
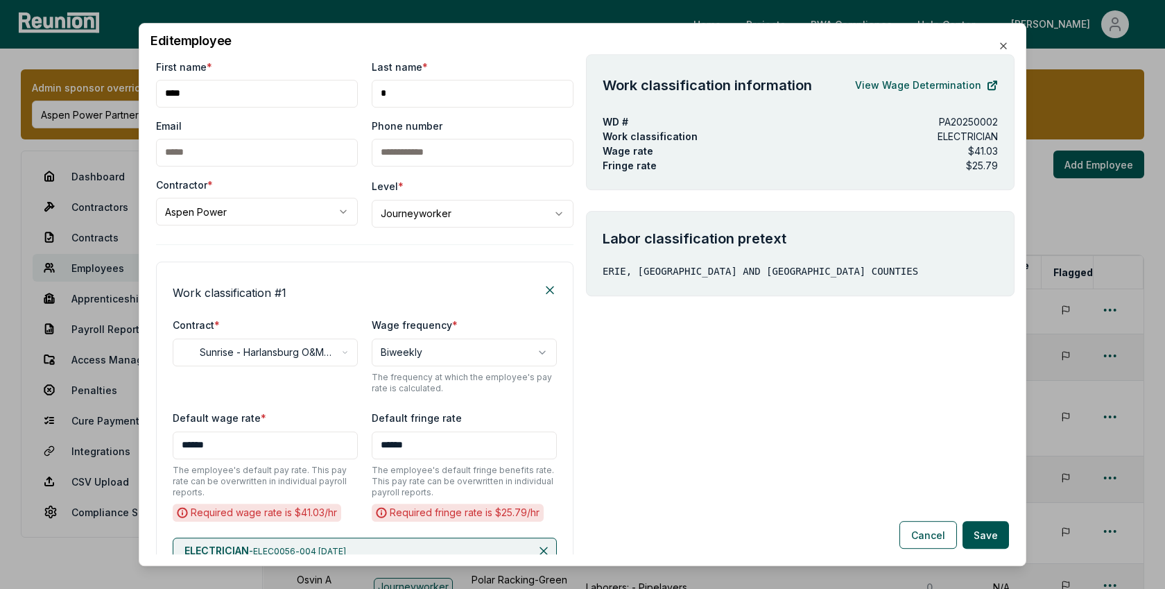
scroll to position [3, 0]
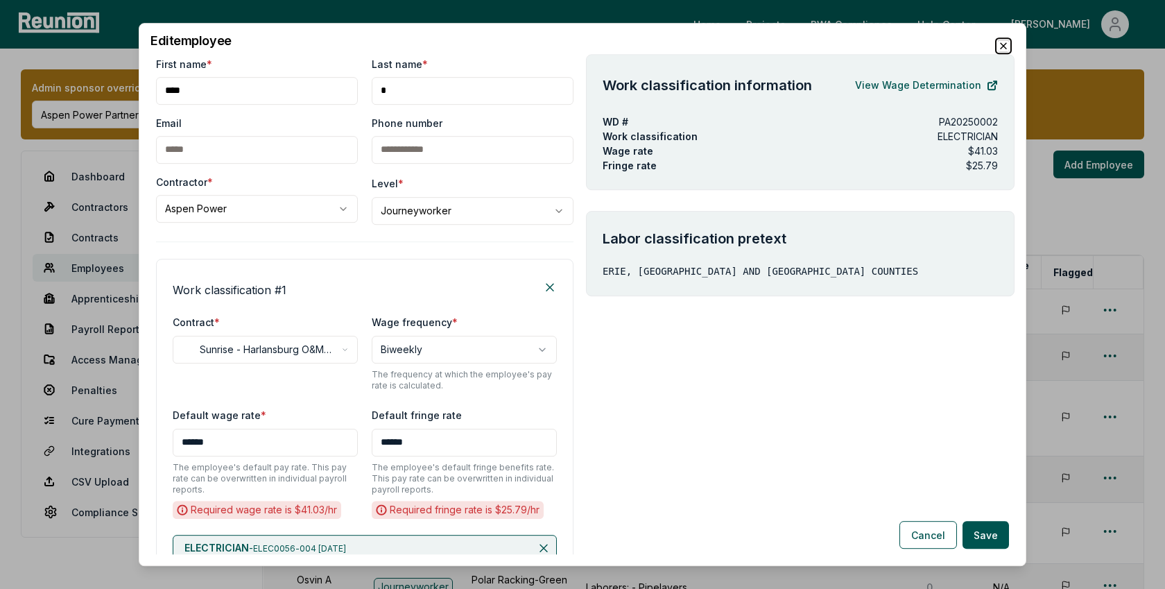
click at [1004, 45] on icon "button" at bounding box center [1003, 45] width 11 height 11
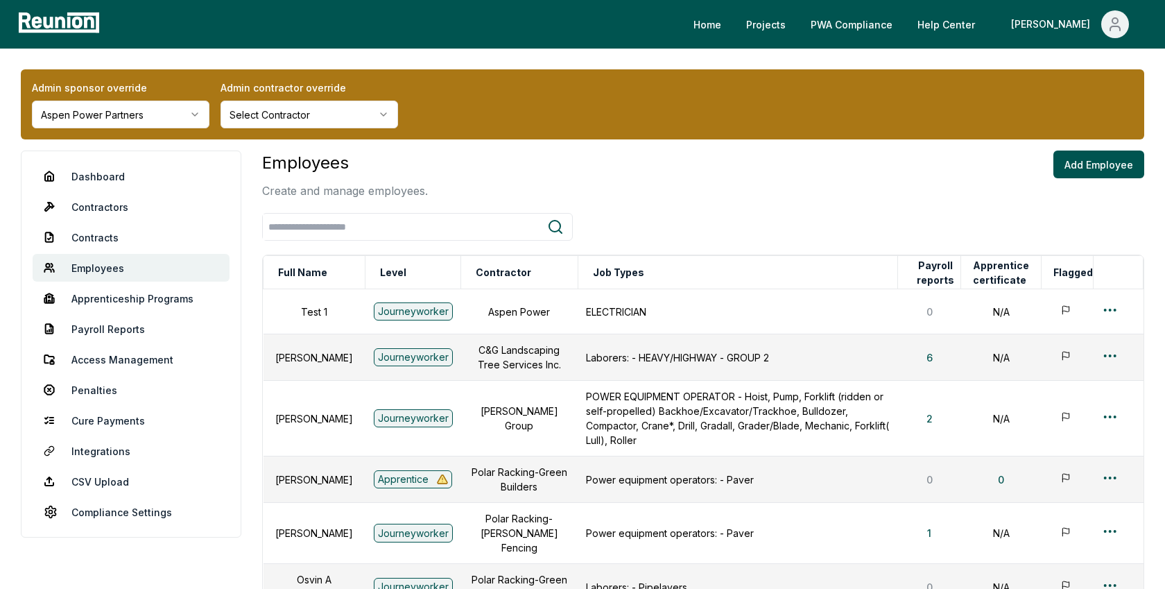
click at [756, 181] on div "Employees Create and manage employees. Add Employee" at bounding box center [703, 174] width 882 height 49
click at [154, 115] on html "Please visit us on your desktop We're working on making our marketplace mobile-…" at bounding box center [582, 484] width 1165 height 968
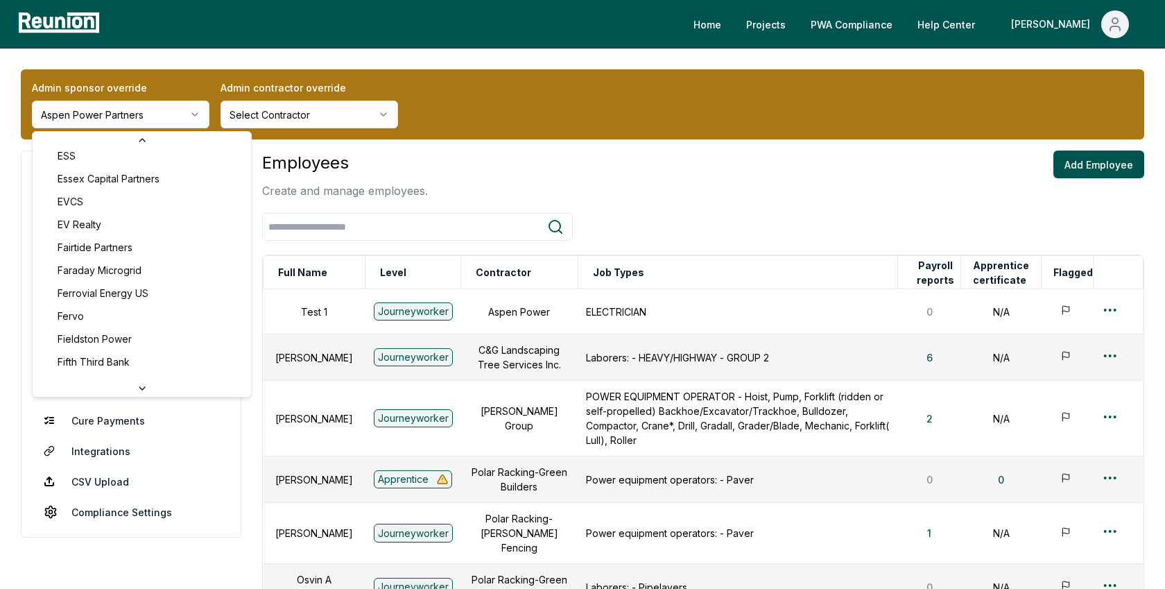
scroll to position [2053, 0]
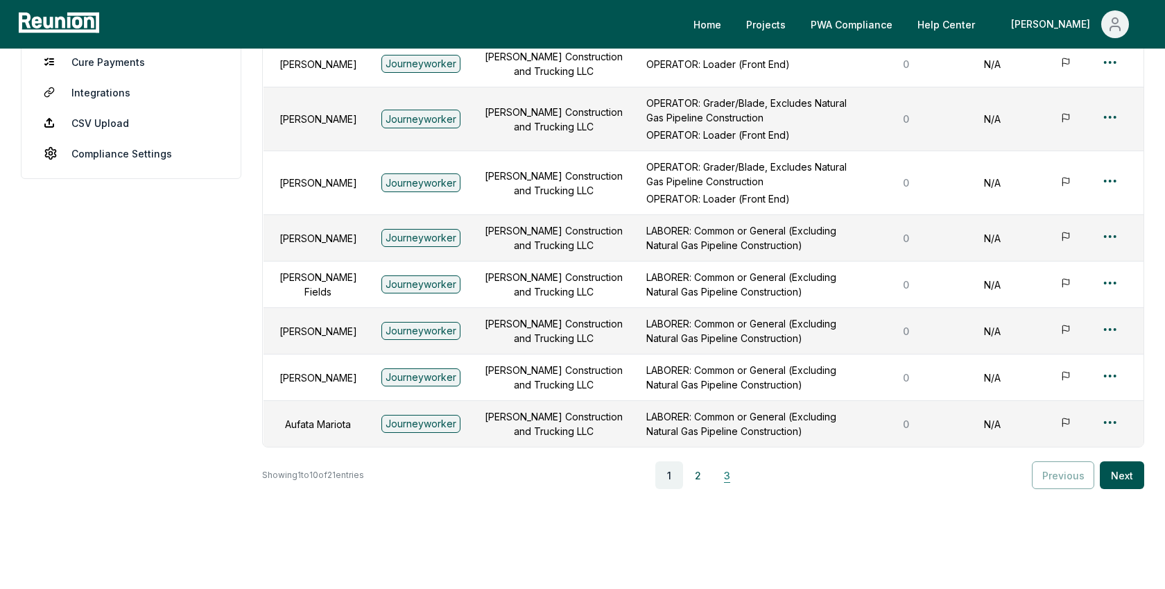
scroll to position [358, 0]
click at [1109, 372] on html "Please visit us on your desktop We're working on making our marketplace mobile-…" at bounding box center [582, 131] width 1165 height 979
click at [1048, 424] on div "Edit" at bounding box center [1087, 427] width 132 height 23
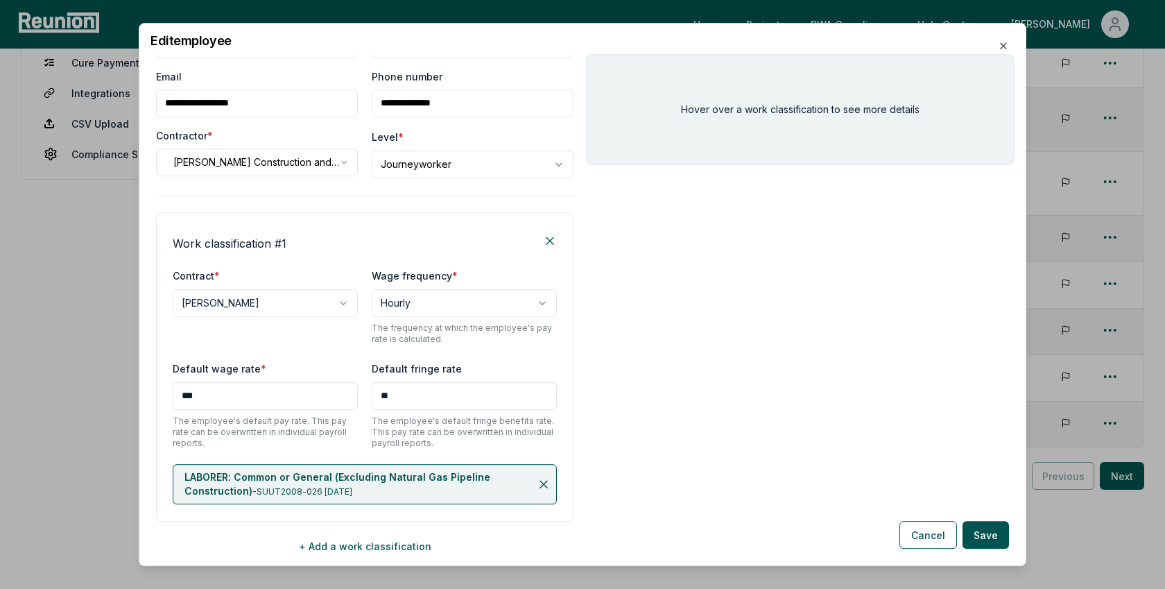
scroll to position [92, 0]
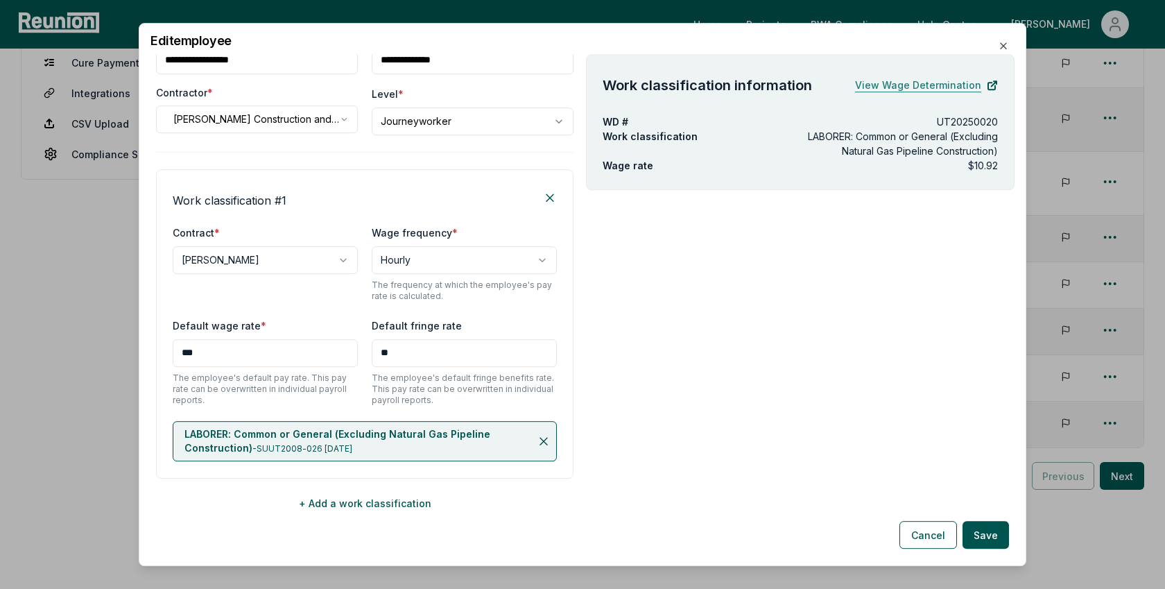
click at [926, 94] on link "View Wage Determination" at bounding box center [926, 85] width 143 height 28
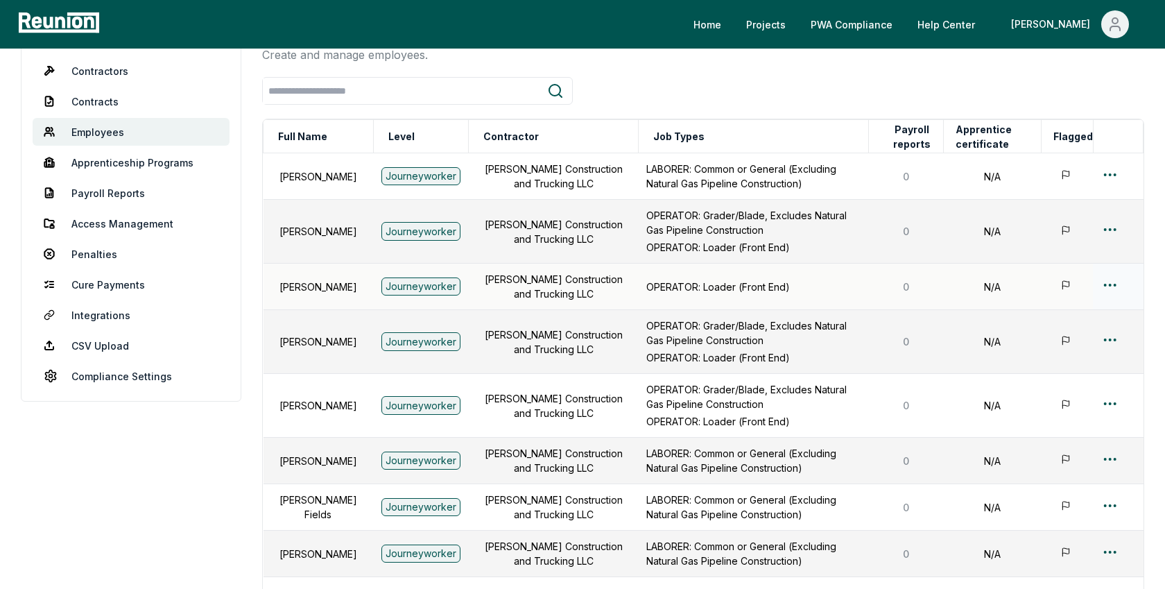
scroll to position [386, 0]
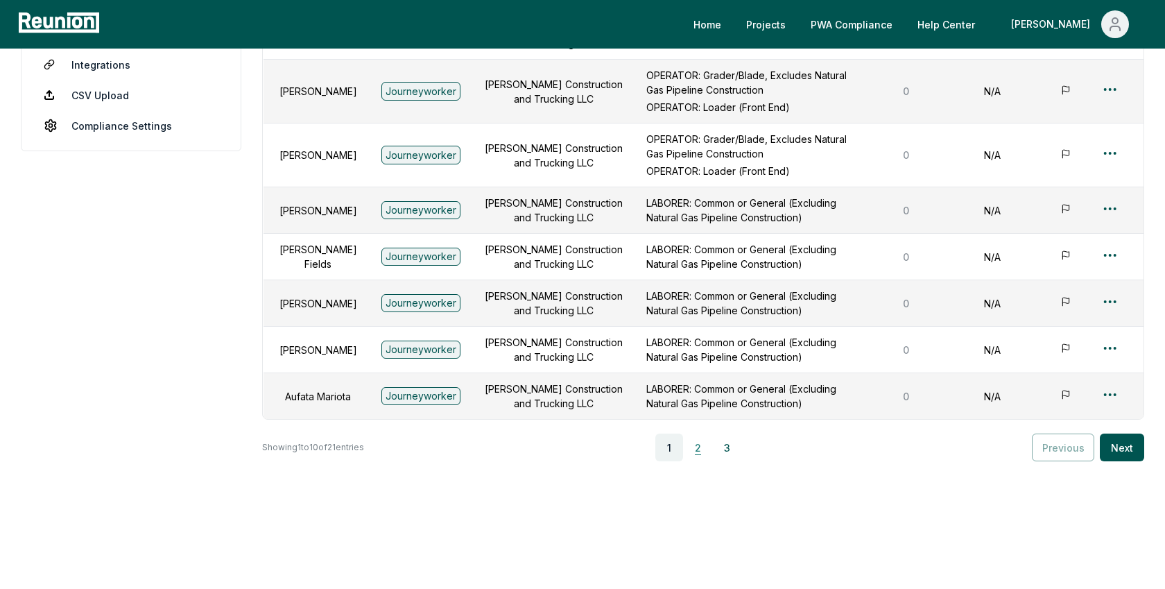
click at [701, 449] on button "2" at bounding box center [698, 447] width 28 height 28
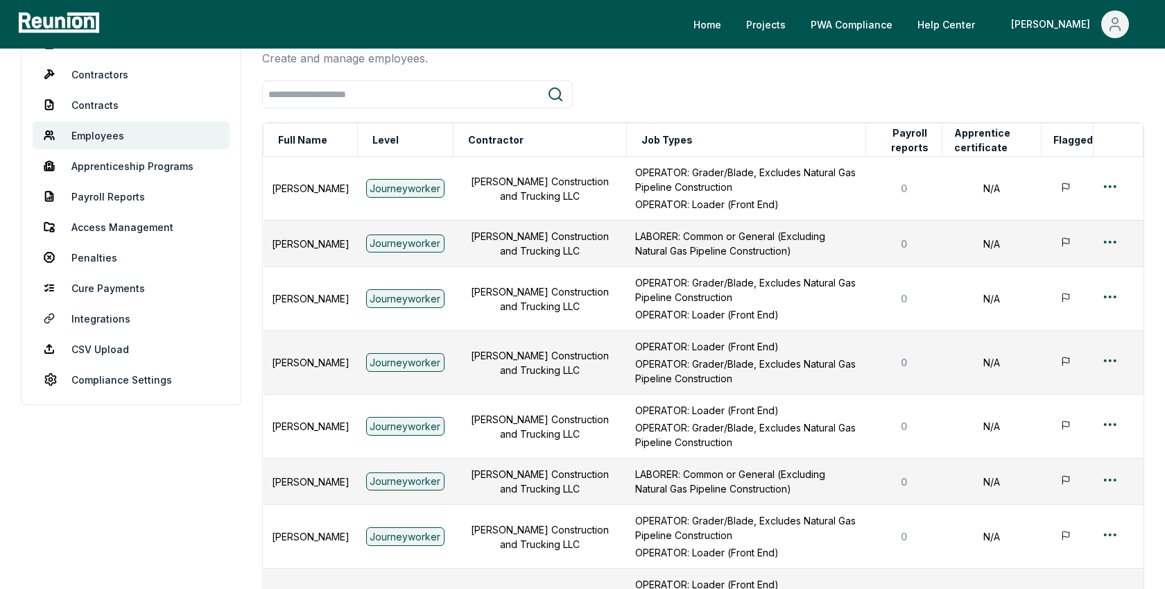
scroll to position [133, 0]
click at [1111, 419] on html "Please visit us on your desktop We're working on making our marketplace mobile-…" at bounding box center [582, 391] width 1165 height 1048
click at [1028, 476] on div "Edit" at bounding box center [1087, 476] width 132 height 23
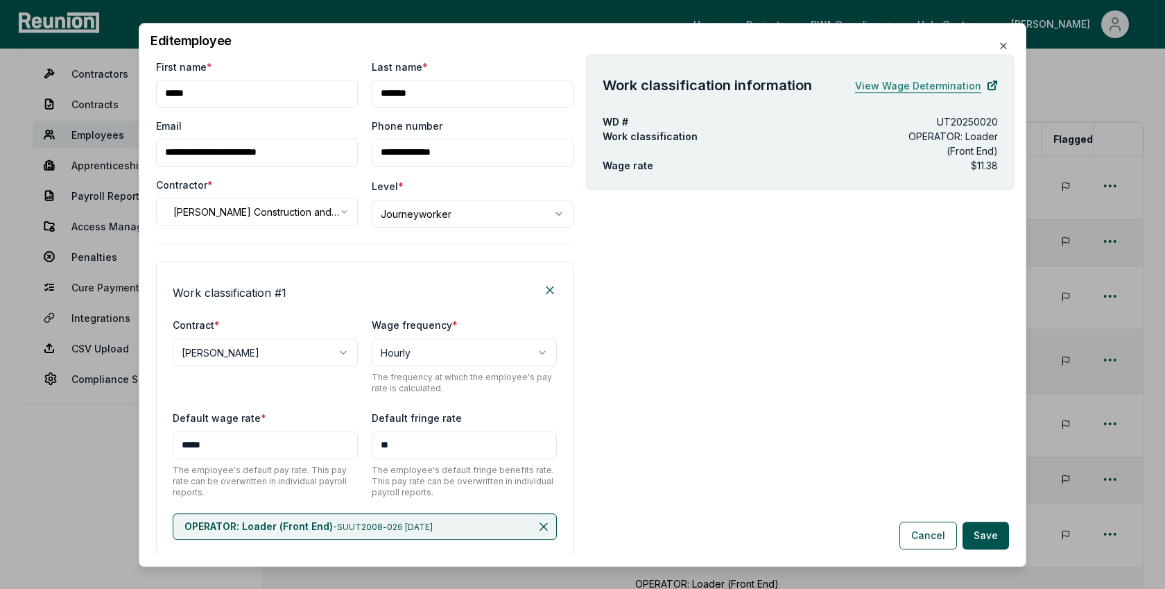
click at [950, 93] on link "View Wage Determination" at bounding box center [926, 85] width 143 height 28
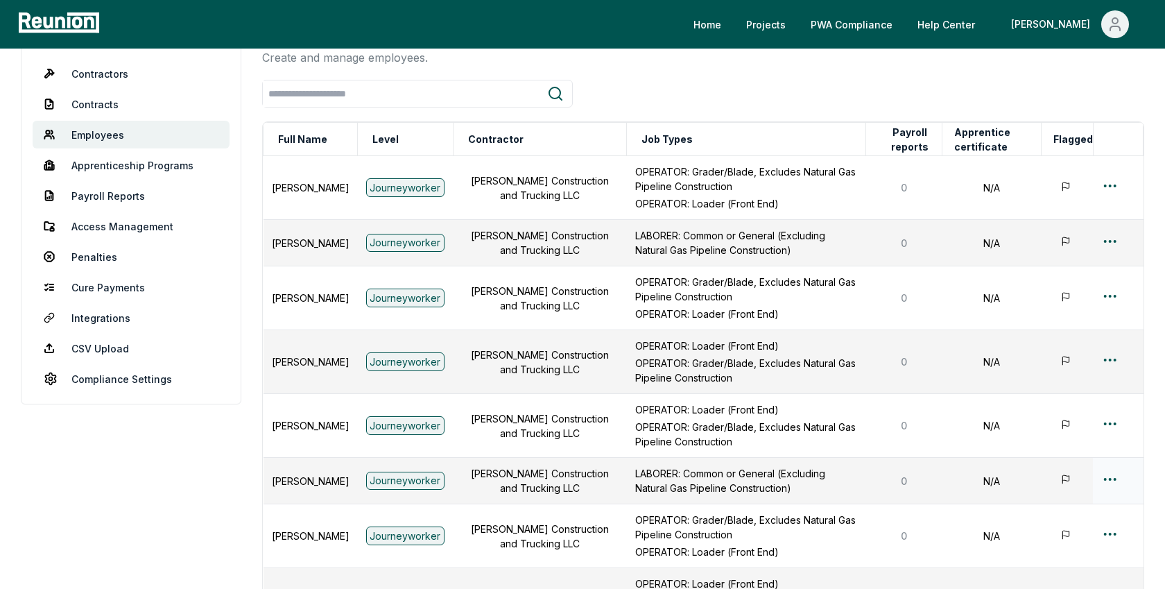
scroll to position [456, 0]
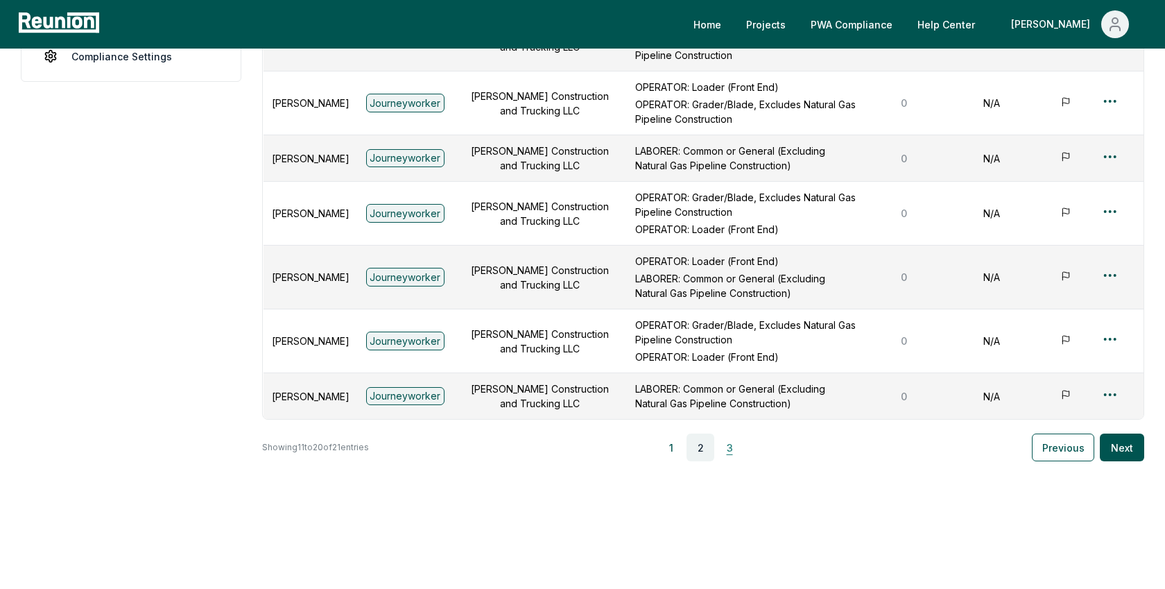
click at [738, 437] on button "3" at bounding box center [730, 447] width 28 height 28
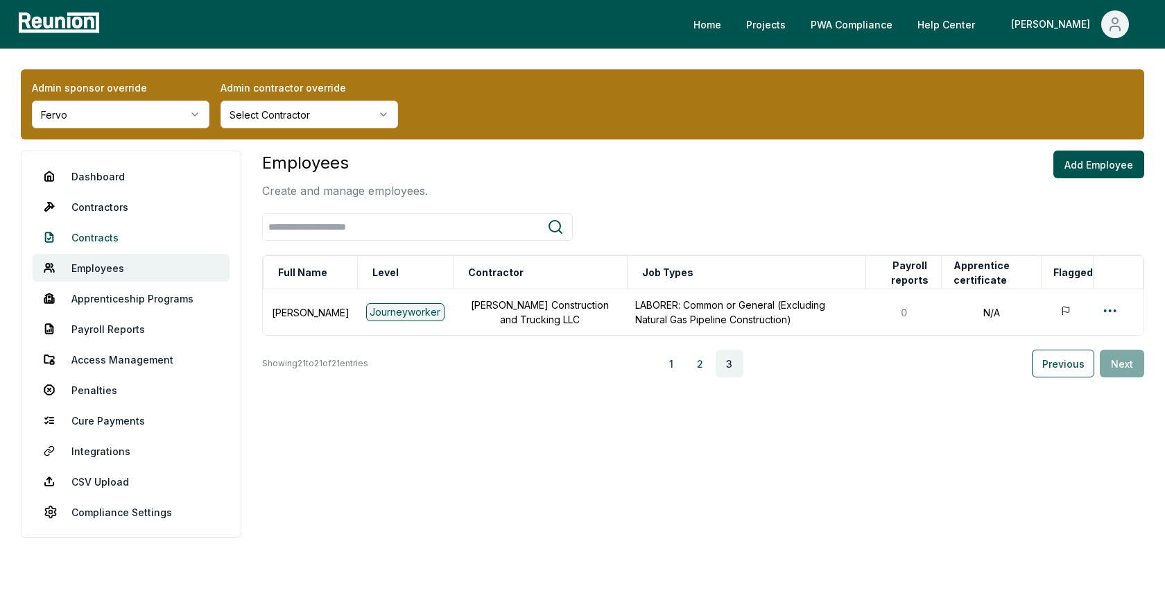
click at [76, 236] on link "Contracts" at bounding box center [131, 237] width 197 height 28
